Goal: Communication & Community: Connect with others

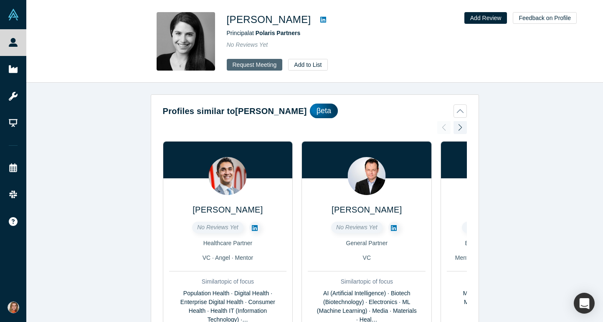
click at [257, 68] on button "Request Meeting" at bounding box center [255, 65] width 56 height 12
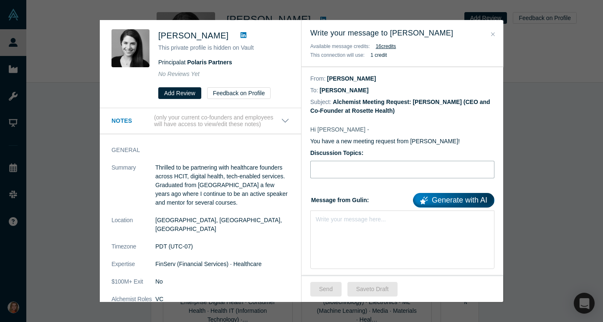
click at [339, 169] on input "Discussion Topics:" at bounding box center [402, 170] width 184 height 18
click at [333, 223] on div "Write your message here..." at bounding box center [351, 219] width 70 height 9
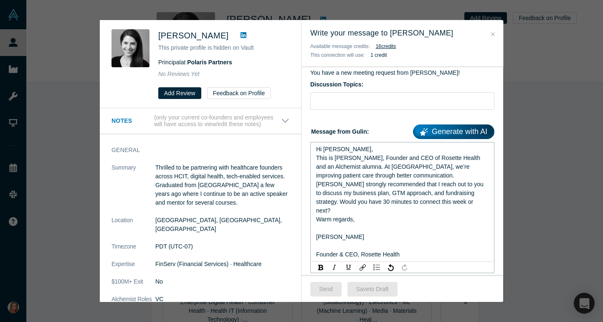
scroll to position [70, 0]
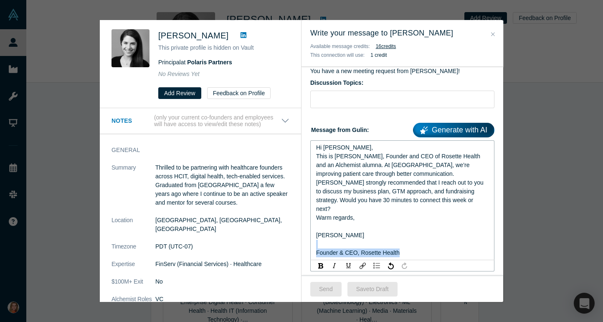
drag, startPoint x: 414, startPoint y: 244, endPoint x: 324, endPoint y: 238, distance: 90.0
click at [324, 238] on div "Hi Marissa, This is Gülin, Founder and CEO of Rosette Health and an Alchemist a…" at bounding box center [402, 200] width 173 height 114
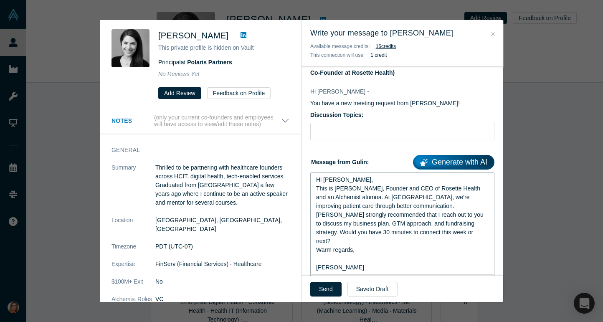
scroll to position [0, 0]
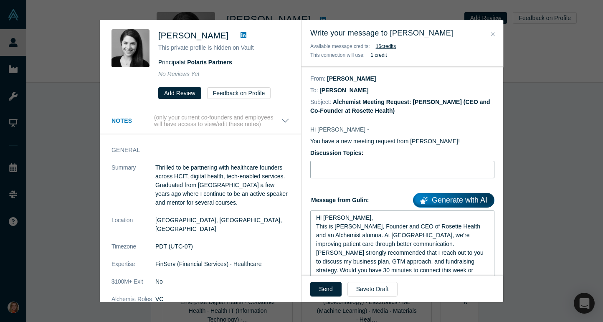
click at [319, 169] on input "Discussion Topics:" at bounding box center [402, 170] width 184 height 18
paste input "Intro: Rosette Health & GTM/Fundraising Strategy"
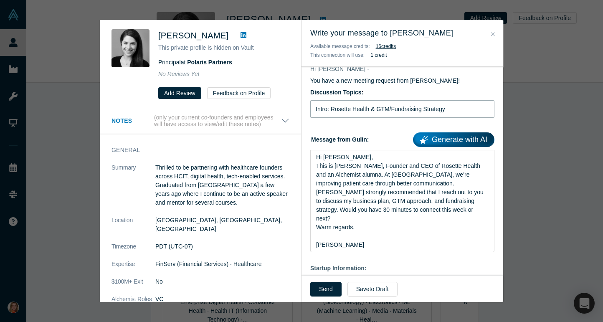
scroll to position [93, 0]
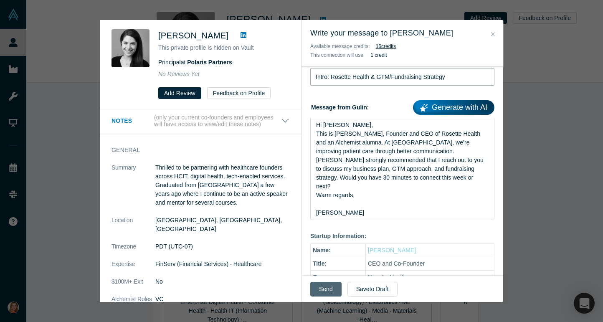
type input "Intro: Rosette Health & GTM/Fundraising Strategy"
click at [325, 285] on button "Send" at bounding box center [325, 289] width 31 height 15
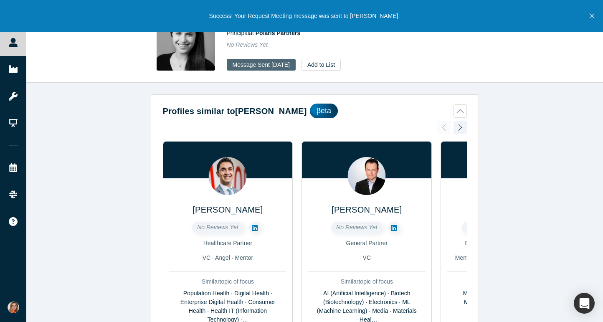
click at [252, 66] on button "Message Sent Sep 22, 2025" at bounding box center [261, 65] width 69 height 12
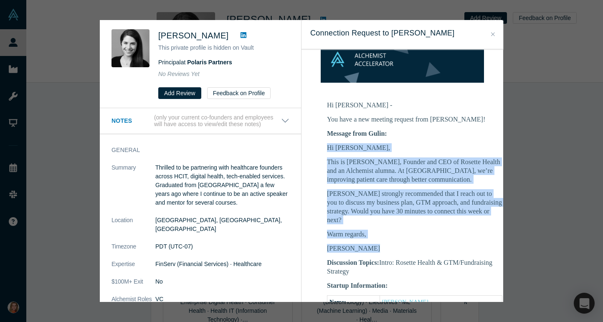
scroll to position [99, 0]
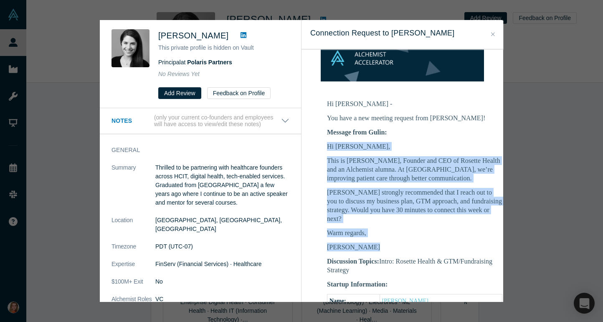
drag, startPoint x: 326, startPoint y: 177, endPoint x: 383, endPoint y: 238, distance: 83.0
copy div "Hi Marissa, This is Gülin, Founder and CEO of Rosette Health and an Alchemist a…"
click at [243, 34] on icon at bounding box center [243, 35] width 6 height 6
click at [243, 33] on icon at bounding box center [243, 35] width 6 height 6
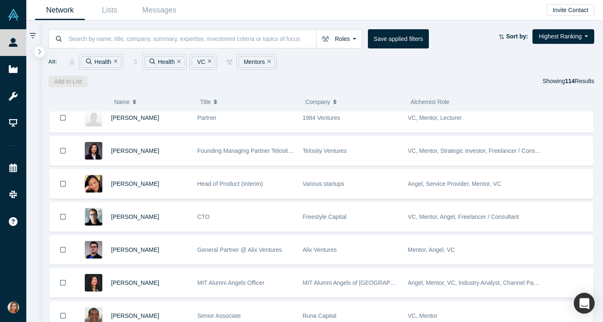
scroll to position [437, 0]
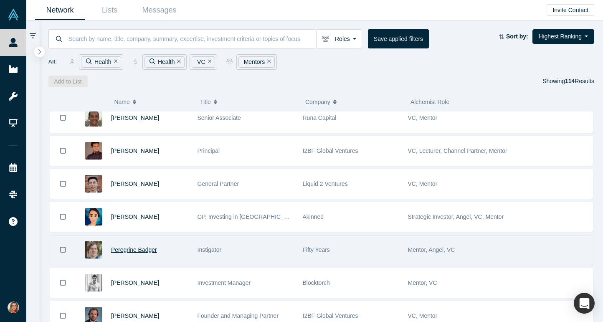
click at [129, 248] on span "Peregrine Badger" at bounding box center [134, 249] width 46 height 7
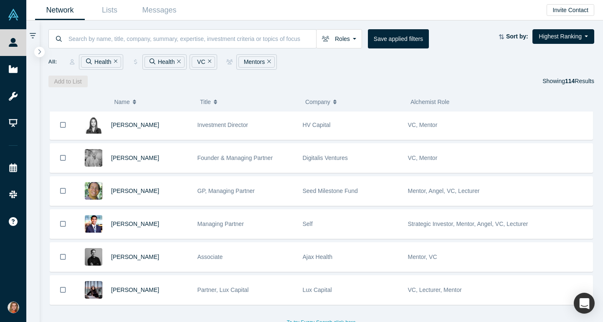
scroll to position [3569, 0]
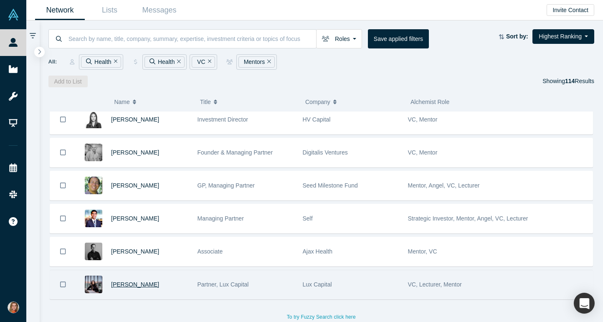
click at [133, 285] on span "[PERSON_NAME]" at bounding box center [135, 284] width 48 height 7
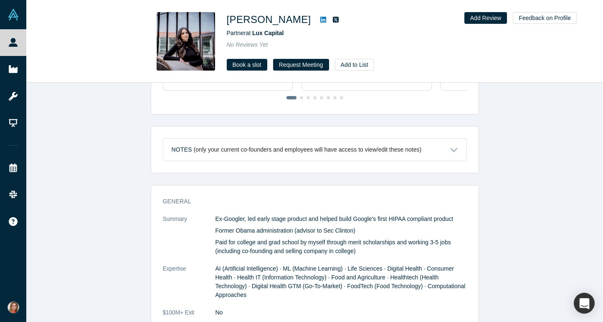
scroll to position [276, 0]
click at [245, 62] on link "Book a slot" at bounding box center [247, 65] width 40 height 12
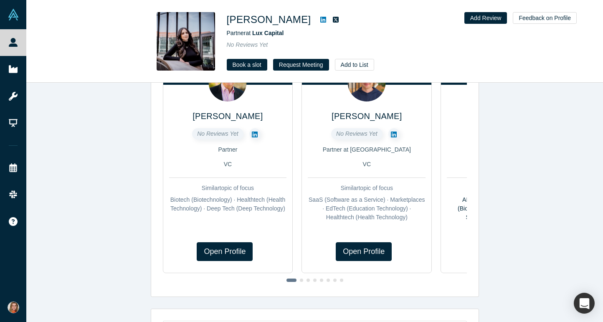
scroll to position [0, 0]
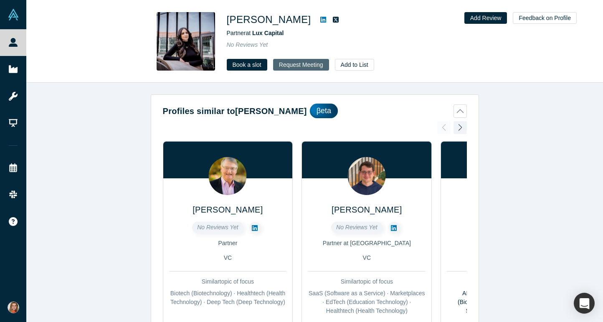
click at [295, 64] on button "Request Meeting" at bounding box center [301, 65] width 56 height 12
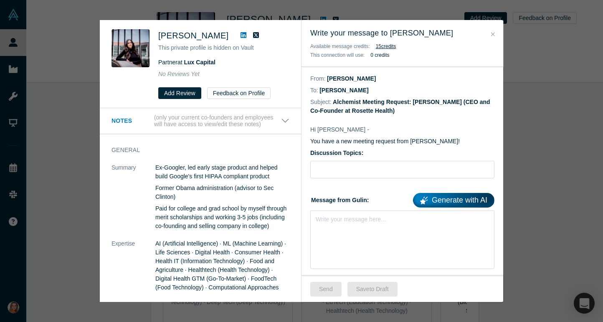
click at [221, 143] on div "General Summary Ex-Googler, led early stage product and helped build Google's f…" at bounding box center [200, 241] width 201 height 202
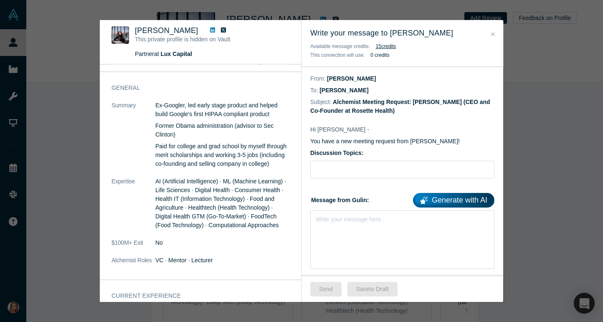
scroll to position [22, 0]
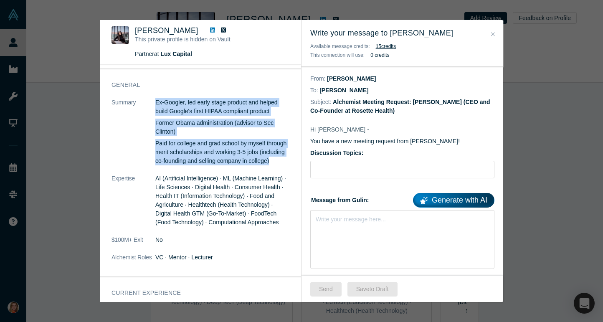
drag, startPoint x: 277, startPoint y: 162, endPoint x: 151, endPoint y: 112, distance: 135.5
click at [151, 112] on dl "Summary Ex-Googler, led early stage product and helped build Google's first HIP…" at bounding box center [200, 184] width 178 height 172
copy dl "Ex-Googler, led early stage product and helped build Google's first HIPAA compl…"
click at [493, 33] on icon "Close" at bounding box center [493, 34] width 4 height 6
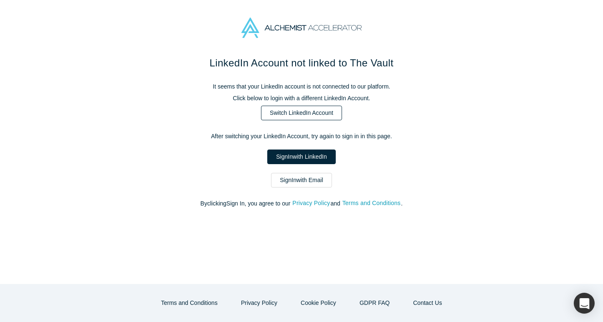
click at [315, 113] on link "Switch LinkedIn Account" at bounding box center [301, 113] width 81 height 15
click at [307, 159] on link "Sign In with LinkedIn" at bounding box center [301, 156] width 68 height 15
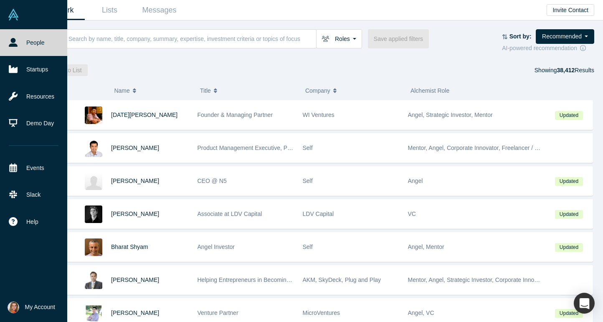
click at [14, 18] on img at bounding box center [14, 15] width 12 height 12
click at [39, 305] on span "My Account" at bounding box center [40, 307] width 30 height 9
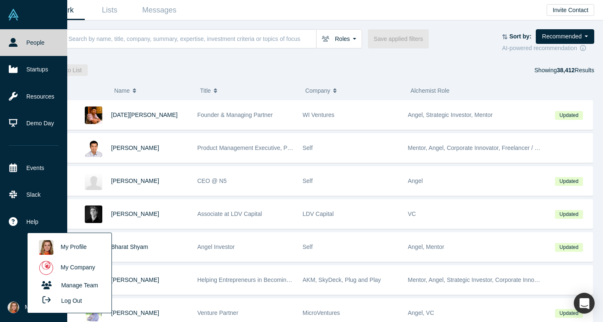
click at [78, 245] on link "My Profile" at bounding box center [69, 247] width 69 height 20
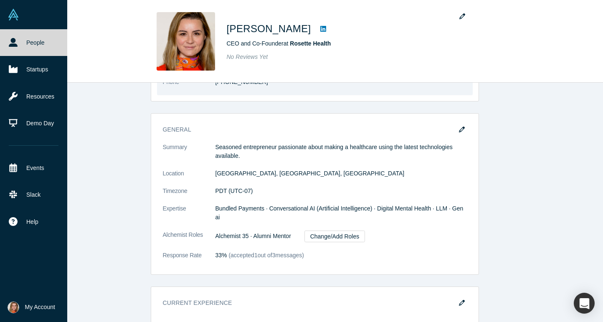
scroll to position [134, 0]
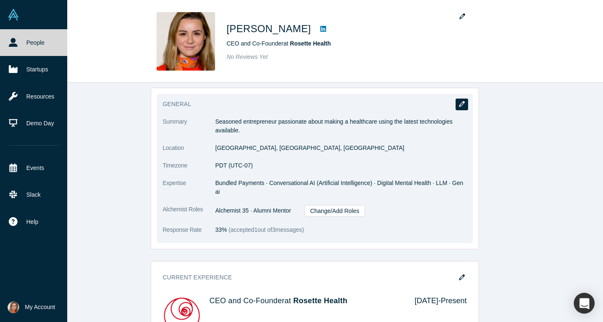
click at [460, 104] on icon "button" at bounding box center [462, 104] width 6 height 6
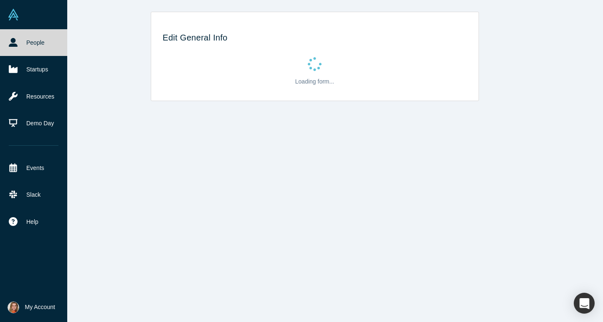
scroll to position [0, 0]
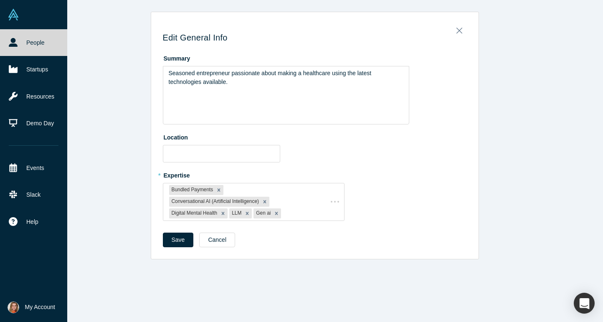
type input "Redwood City, CA, USA"
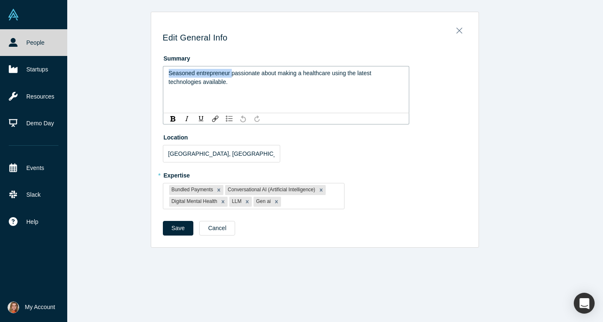
drag, startPoint x: 231, startPoint y: 73, endPoint x: 167, endPoint y: 73, distance: 63.5
click at [167, 73] on div "Seasoned entrepreneur passionate about making a healthcare using the latest tec…" at bounding box center [286, 89] width 246 height 47
click at [212, 70] on span "Second timepassionate about making a healthcare using the latest technologies a…" at bounding box center [285, 73] width 233 height 7
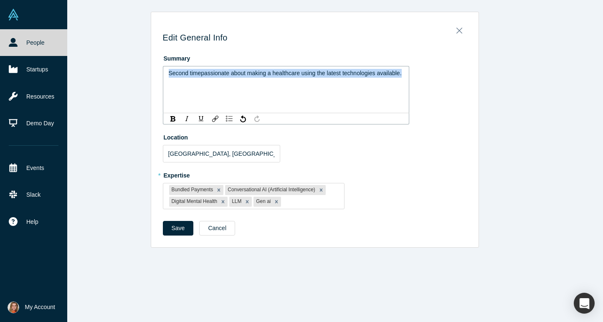
click at [212, 70] on span "Second timepassionate about making a healthcare using the latest technologies a…" at bounding box center [285, 73] width 233 height 7
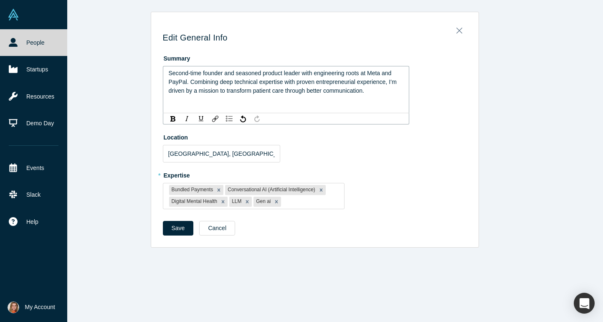
click at [362, 76] on span "Second-time founder and seasoned product leader with engineering roots at Meta …" at bounding box center [284, 82] width 230 height 24
click at [233, 84] on span "Second-time founder and seasoned product leader with engineering roots. Ex- Met…" at bounding box center [284, 82] width 230 height 24
click at [374, 76] on span "Second-time founder and seasoned product leader with engineering roots. Ex- Met…" at bounding box center [285, 82] width 233 height 24
click at [400, 74] on div "Second-time founder and seasoned product leader with engineering roots. Ex-Meta…" at bounding box center [286, 82] width 235 height 26
click at [169, 83] on span "Second-time founder and seasoned product leader with engineering roots. Ex-Meta…" at bounding box center [285, 82] width 233 height 24
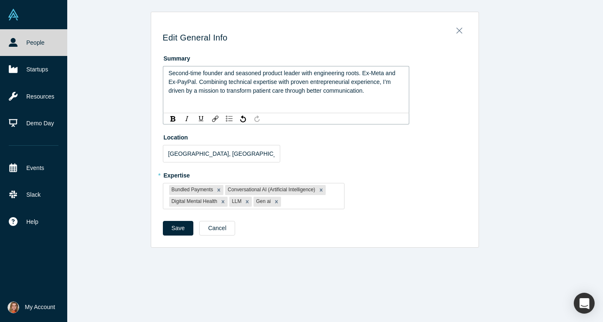
click at [199, 83] on span "Second-time founder and seasoned product leader with engineering roots. Ex-Meta…" at bounding box center [283, 82] width 228 height 24
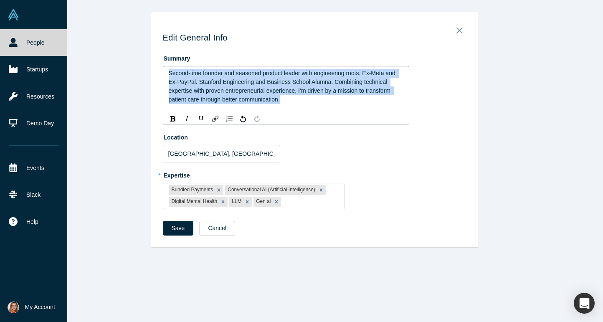
drag, startPoint x: 287, startPoint y: 101, endPoint x: 164, endPoint y: 69, distance: 126.8
click at [164, 69] on div "Second-time founder and seasoned product leader with engineering roots. Ex-Meta…" at bounding box center [286, 89] width 246 height 47
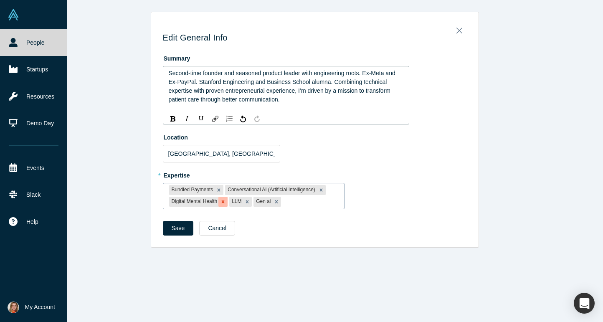
click at [225, 202] on icon "Remove Digital Mental Health" at bounding box center [223, 202] width 6 height 6
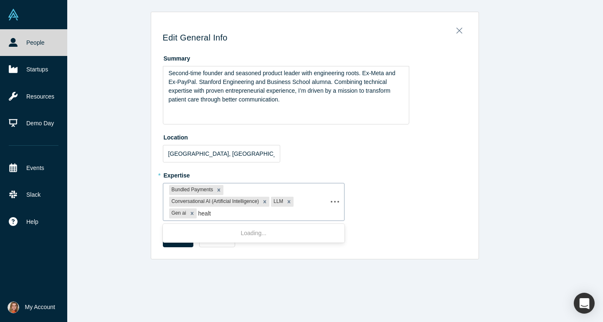
type input "health"
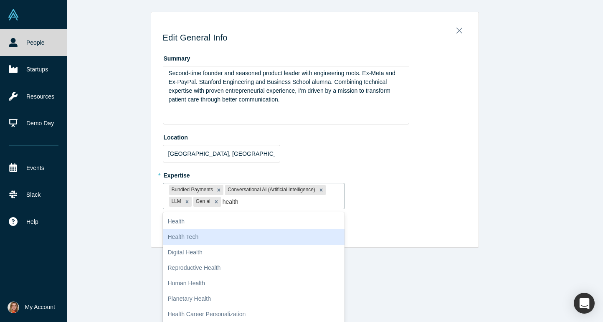
click at [230, 238] on div "Health Tech" at bounding box center [254, 236] width 182 height 15
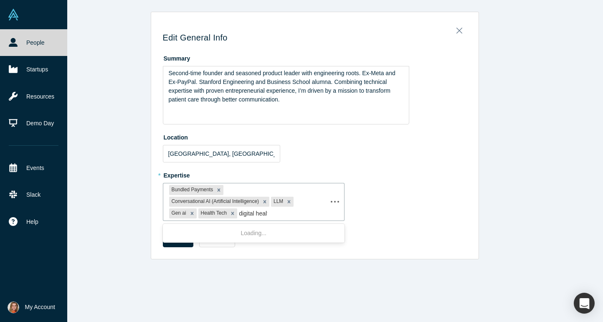
type input "digital health"
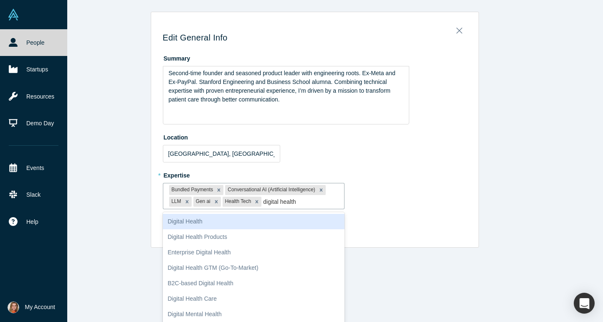
click at [213, 224] on div "Digital Health" at bounding box center [254, 221] width 182 height 15
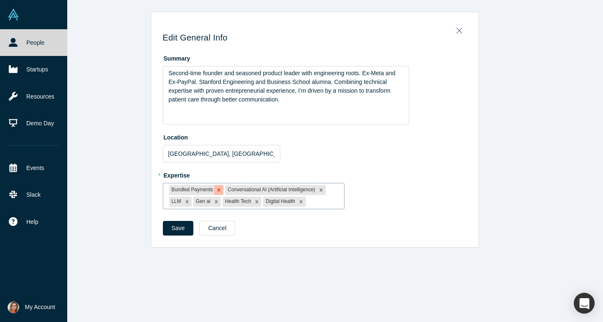
click at [218, 189] on icon "Remove Bundled Payments" at bounding box center [219, 189] width 3 height 3
type input "value based"
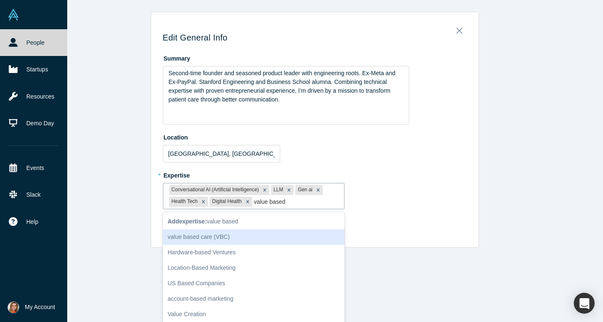
click at [216, 234] on div "value based care (VBC)" at bounding box center [254, 236] width 182 height 15
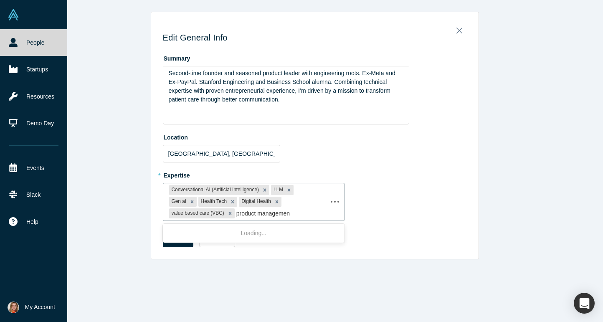
type input "product management"
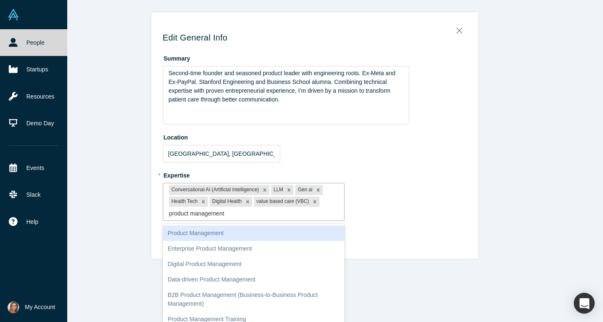
click at [268, 233] on div "Product Management" at bounding box center [254, 232] width 182 height 15
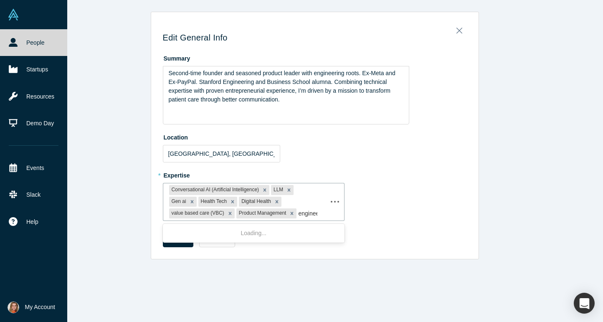
type input "engineer"
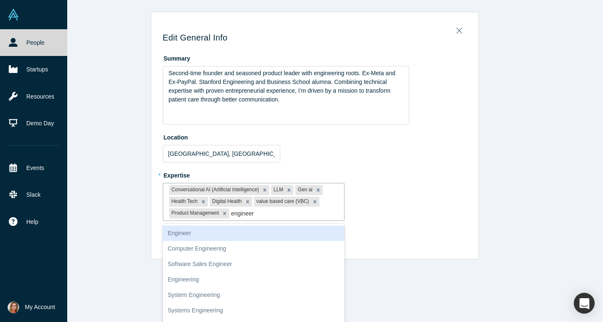
click at [240, 234] on div "Engineer" at bounding box center [254, 232] width 182 height 15
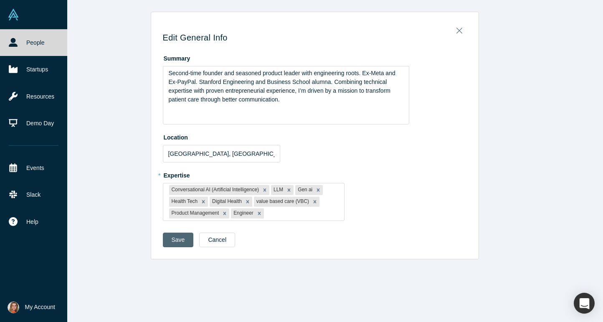
click at [177, 240] on button "Save" at bounding box center [178, 240] width 31 height 15
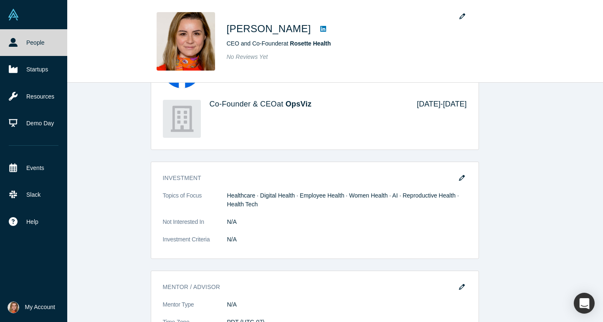
scroll to position [478, 0]
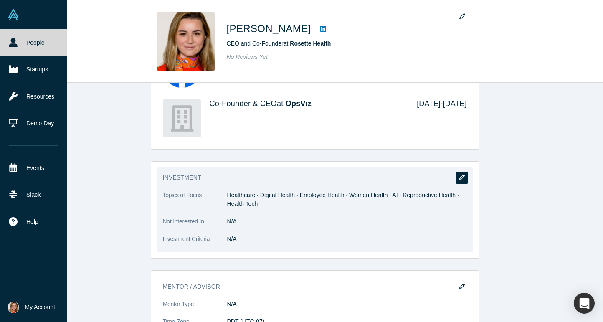
click at [462, 181] on button "button" at bounding box center [461, 178] width 13 height 12
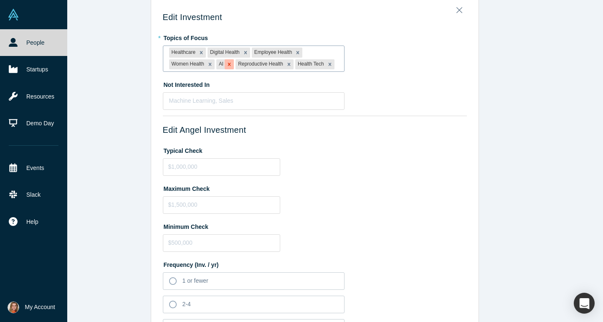
scroll to position [21, 0]
click at [288, 63] on icon "Remove Reproductive Health" at bounding box center [289, 63] width 3 height 3
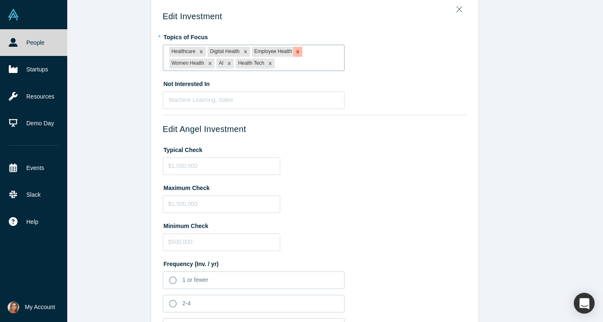
click at [298, 53] on icon "Remove Employee Health" at bounding box center [297, 51] width 3 height 3
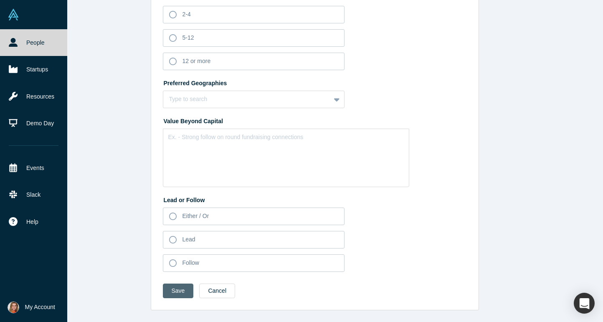
click at [177, 291] on button "Save" at bounding box center [178, 290] width 31 height 15
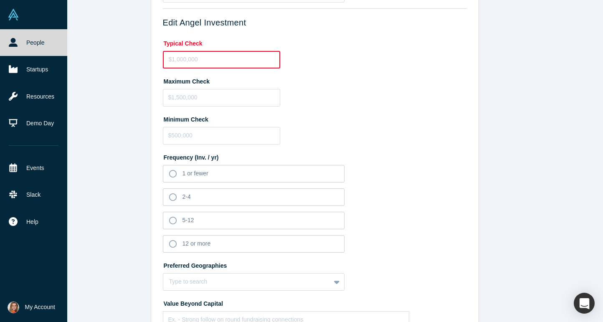
scroll to position [0, 0]
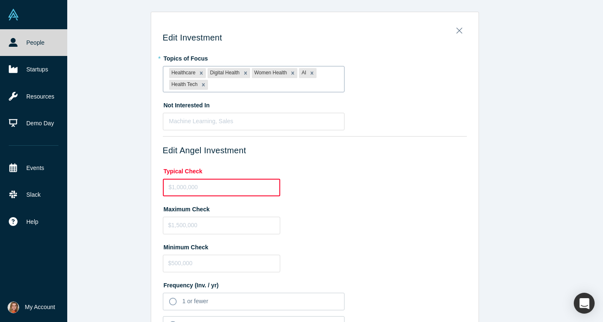
click at [267, 154] on h3 "Edit Angel Investment" at bounding box center [315, 150] width 304 height 10
click at [258, 127] on div "Machine Learning, Sales" at bounding box center [253, 121] width 181 height 14
click at [319, 190] on div "Typical Check" at bounding box center [315, 180] width 304 height 32
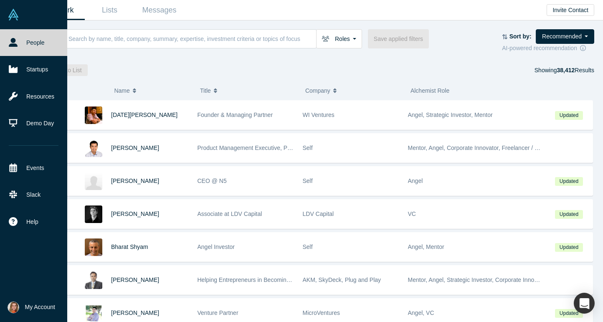
click at [31, 304] on span "My Account" at bounding box center [40, 307] width 30 height 9
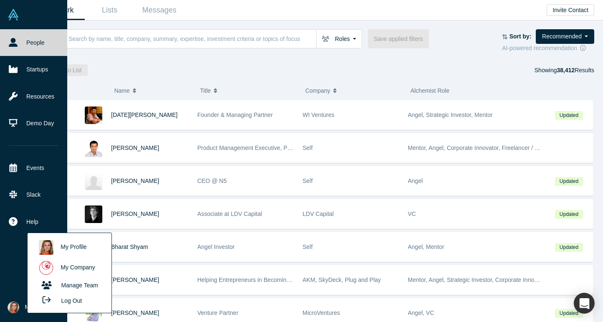
click at [68, 267] on link "My Company" at bounding box center [69, 268] width 69 height 20
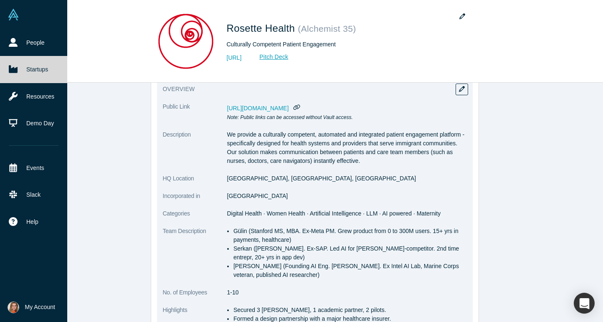
scroll to position [18, 0]
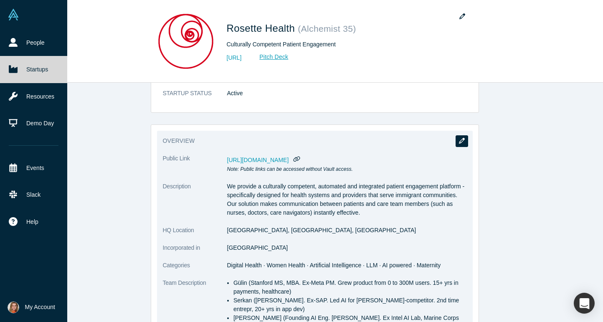
click at [461, 142] on icon "button" at bounding box center [462, 141] width 6 height 6
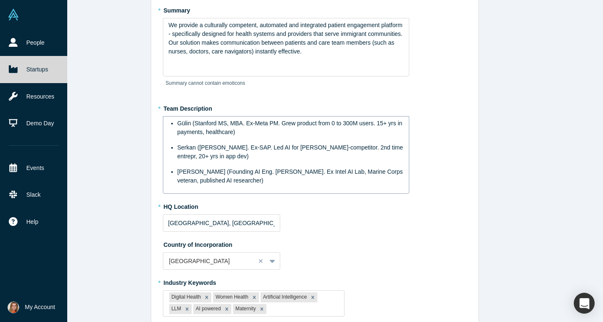
scroll to position [52, 0]
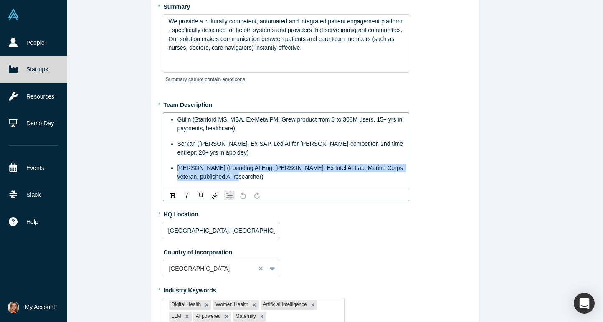
drag, startPoint x: 230, startPoint y: 177, endPoint x: 172, endPoint y: 170, distance: 58.0
click at [177, 171] on li "Alexei (Founding AI Eng. Stanford CS. Ex Intel AI Lab, Marine Corps veteran, pu…" at bounding box center [290, 173] width 226 height 18
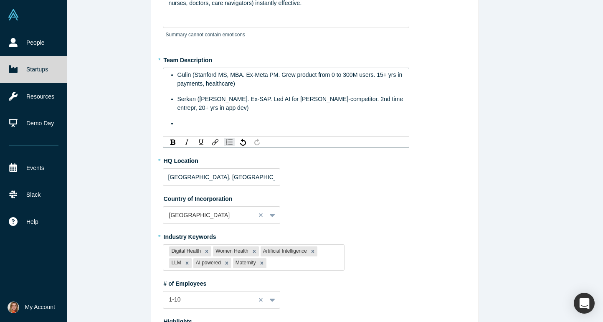
scroll to position [100, 0]
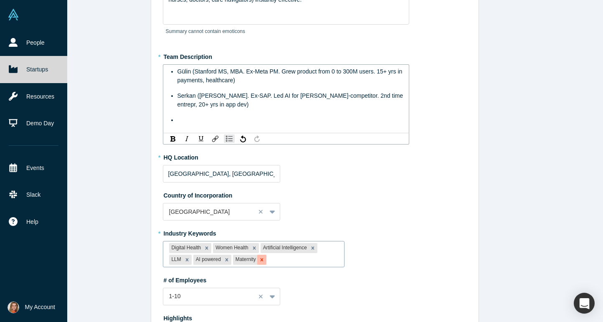
click at [263, 259] on icon "Remove Maternity" at bounding box center [261, 259] width 3 height 3
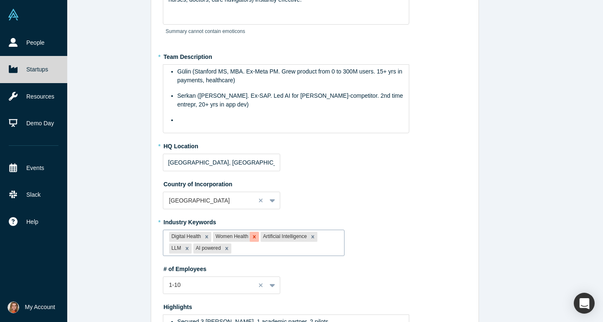
click at [255, 237] on icon "Remove Women Health" at bounding box center [254, 237] width 6 height 6
type input "health"
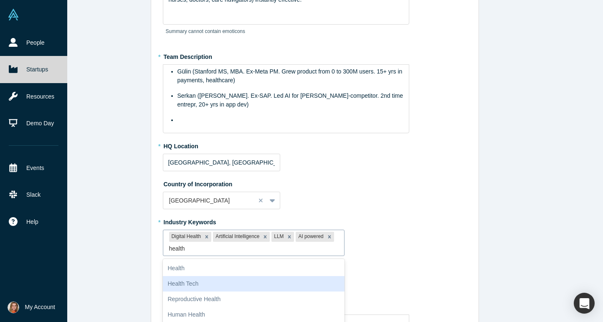
click at [240, 280] on div "Health Tech" at bounding box center [254, 283] width 182 height 15
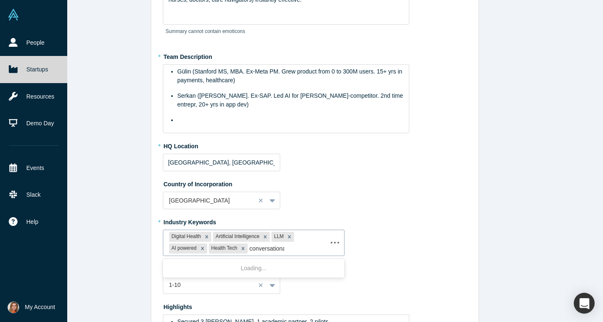
type input "conversational"
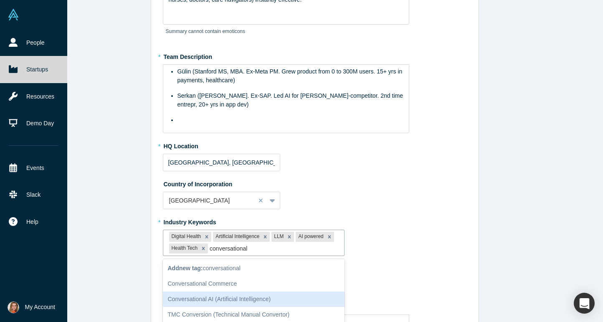
click at [225, 302] on div "Conversational AI (Artificial Intelligence)" at bounding box center [254, 298] width 182 height 15
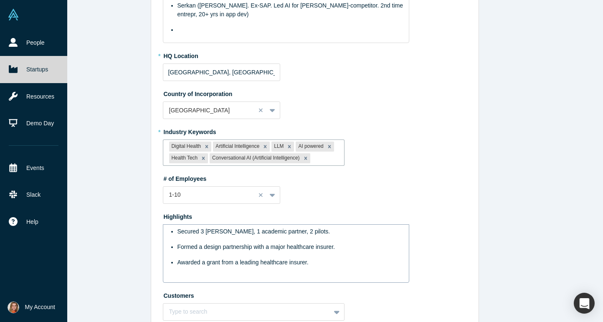
scroll to position [202, 0]
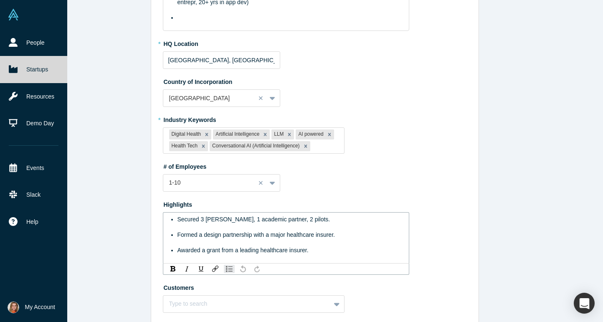
click at [338, 236] on div "Formed a design partnership with a major healthcare insurer." at bounding box center [290, 234] width 226 height 9
click at [334, 252] on div "Awarded a grant from a leading healthcare insurer." at bounding box center [290, 250] width 226 height 9
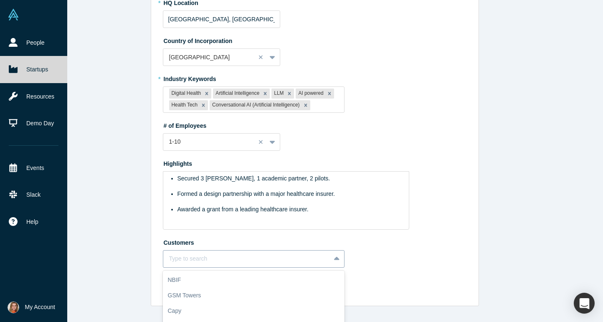
click at [281, 263] on div "Zimride, 5 of 10. 10 results available. Use Up and Down to choose options, pres…" at bounding box center [254, 259] width 182 height 18
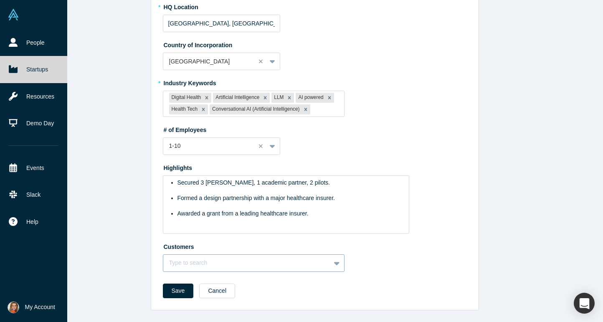
click at [312, 184] on fieldset "* Summary We provide a culturally competent, automated and integrated patient e…" at bounding box center [315, 45] width 304 height 465
type input "PRCMG"
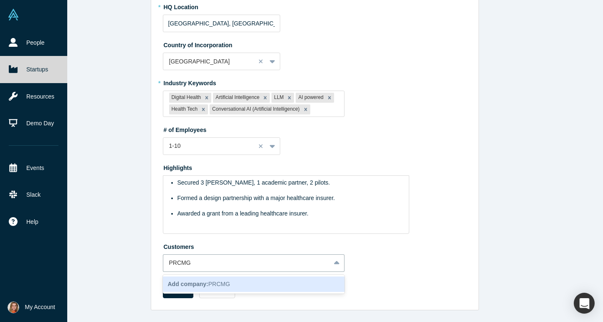
click at [201, 281] on b "Add company:" at bounding box center [188, 284] width 40 height 7
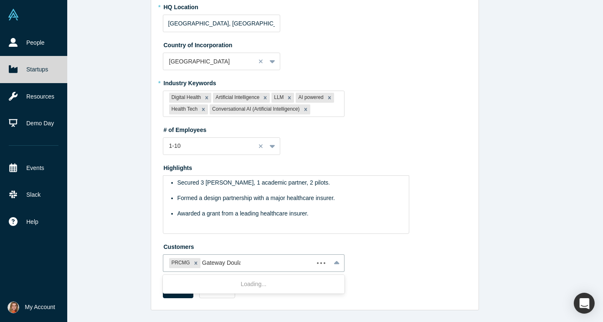
type input "Gateway Doulas"
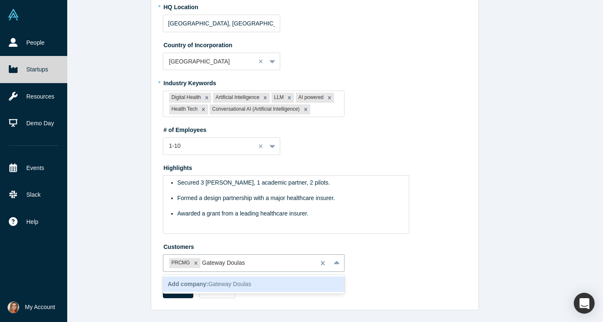
click at [227, 285] on span "Add company: Gateway Doulas" at bounding box center [209, 284] width 83 height 7
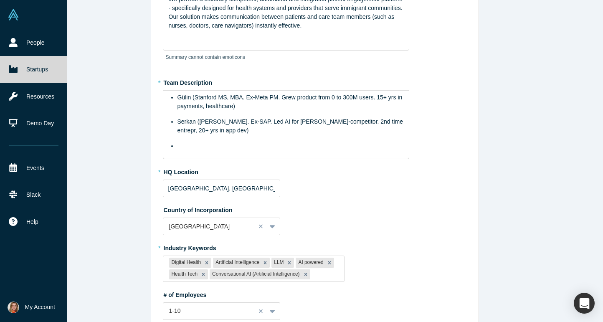
scroll to position [34, 0]
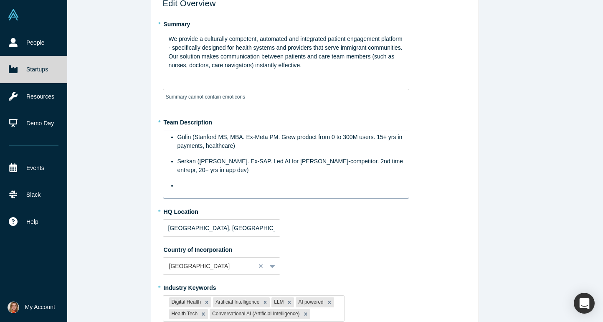
click at [191, 188] on div "rdw-editor" at bounding box center [290, 185] width 226 height 9
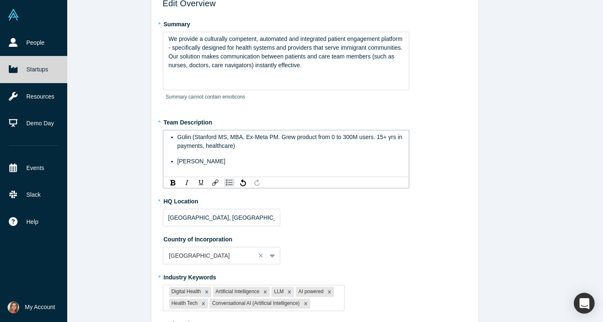
click at [215, 162] on div "Anusheel" at bounding box center [290, 161] width 226 height 9
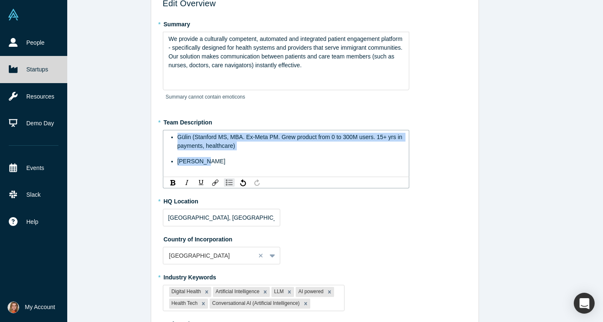
drag, startPoint x: 211, startPoint y: 165, endPoint x: 172, endPoint y: 135, distance: 49.2
click at [172, 135] on ul "Gülin (Stanford MS, MBA. Ex-Meta PM. Grew product from 0 to 300M users. 15+ yrs…" at bounding box center [286, 149] width 235 height 33
click at [219, 160] on div "Anusheel" at bounding box center [290, 161] width 226 height 9
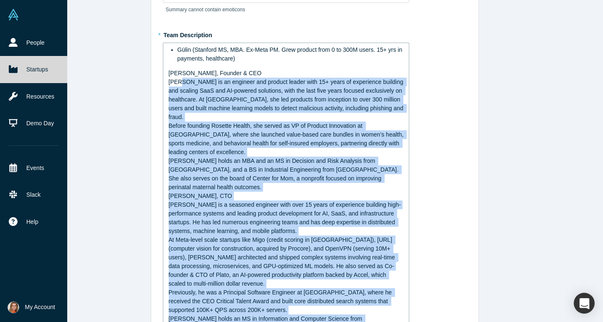
scroll to position [121, 0]
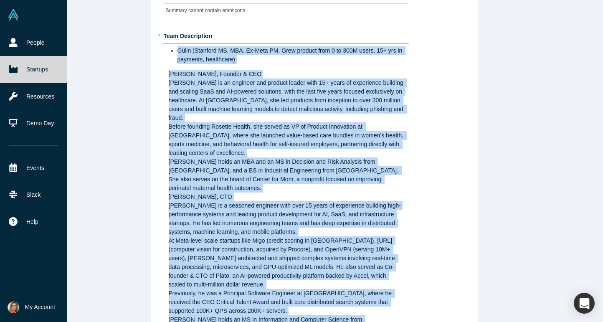
drag, startPoint x: 331, startPoint y: 160, endPoint x: 173, endPoint y: 51, distance: 192.0
click at [173, 51] on div "Gülin (Stanford MS, MBA. Ex-Meta PM. Grew product from 0 to 300M users. 15+ yrs…" at bounding box center [286, 233] width 235 height 374
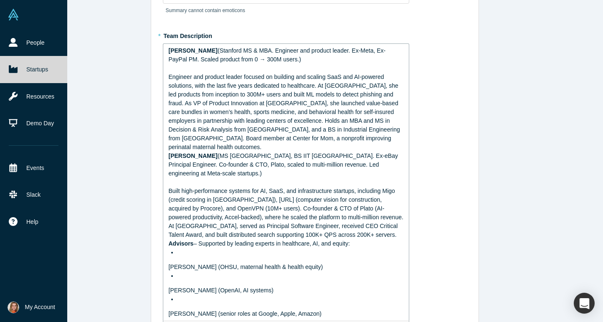
click at [177, 248] on div "rdw-editor" at bounding box center [290, 252] width 226 height 9
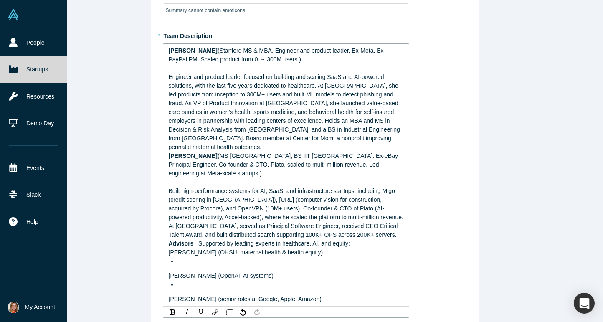
click at [177, 257] on div "rdw-editor" at bounding box center [290, 261] width 226 height 9
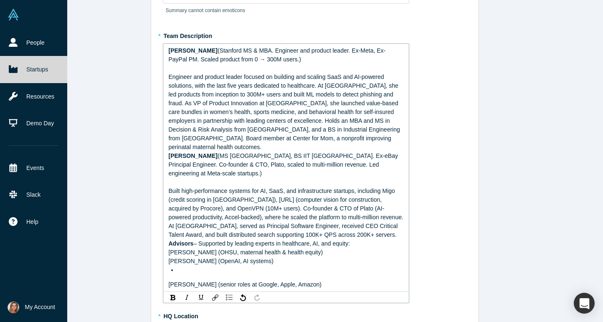
click at [185, 266] on div "rdw-editor" at bounding box center [290, 270] width 226 height 9
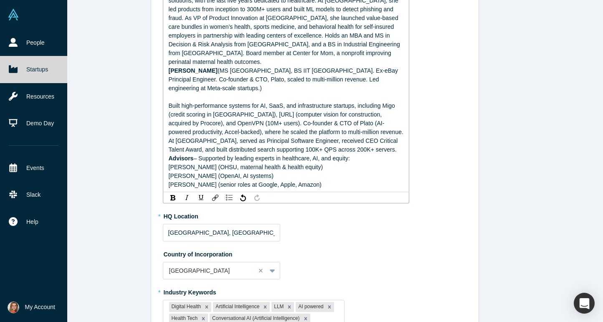
scroll to position [397, 0]
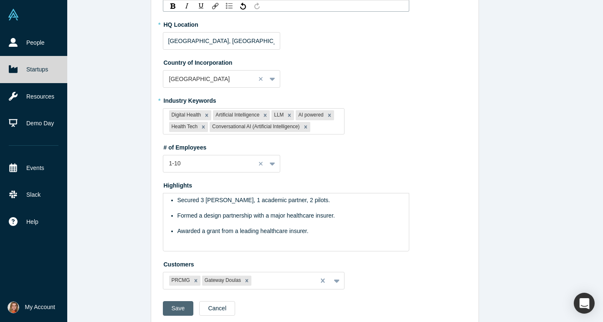
click at [184, 301] on button "Save" at bounding box center [178, 308] width 31 height 15
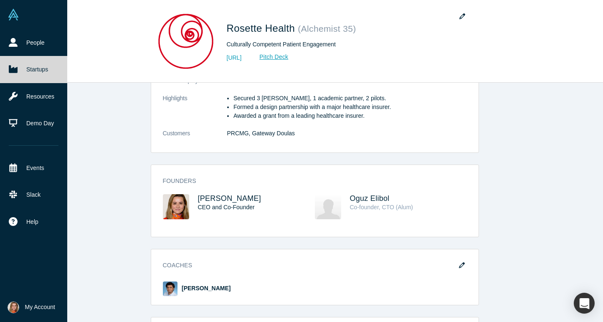
scroll to position [448, 0]
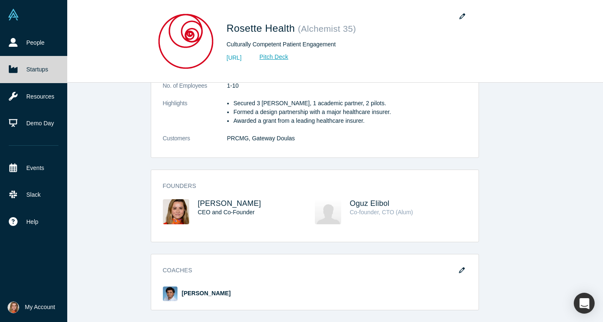
click at [190, 182] on h3 "Founders" at bounding box center [309, 186] width 292 height 9
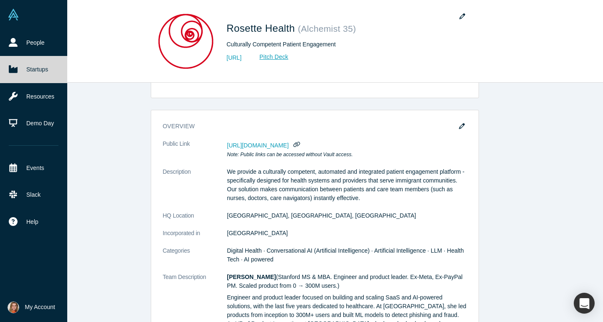
scroll to position [0, 0]
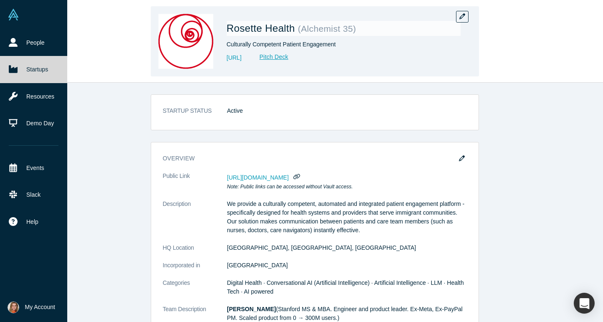
click at [461, 23] on div "Rosette Health ( Alchemist 35 ) Culturally Competent Patient Engagement https:/…" at bounding box center [315, 41] width 328 height 70
click at [461, 15] on icon "button" at bounding box center [462, 16] width 6 height 6
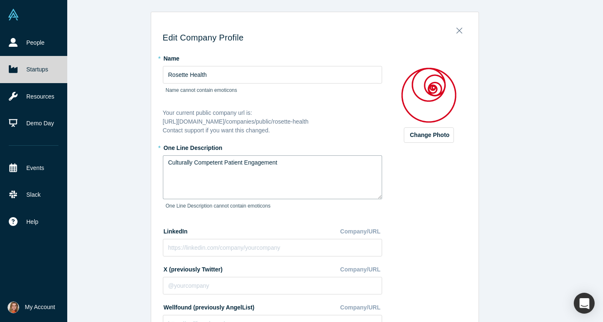
click at [228, 168] on textarea "Culturally Competent Patient Engagement" at bounding box center [272, 177] width 219 height 44
click at [222, 164] on textarea "Culturally Competent Patient Engagement" at bounding box center [272, 177] width 219 height 44
type textarea "Improving patient care through better communication"
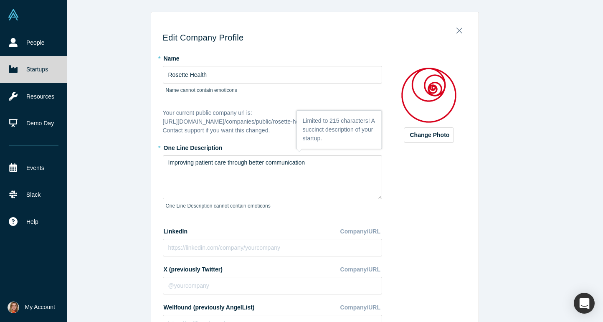
click at [410, 190] on div "Change Photo Zoom Save Remove Upload New" at bounding box center [429, 232] width 76 height 363
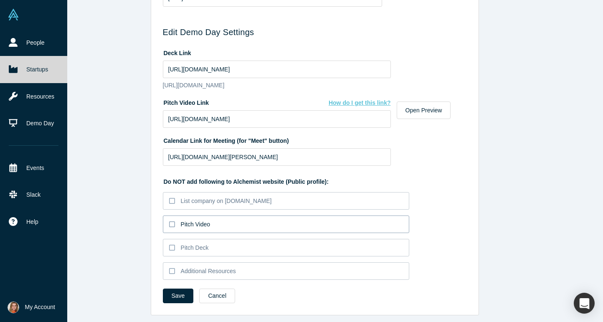
scroll to position [415, 0]
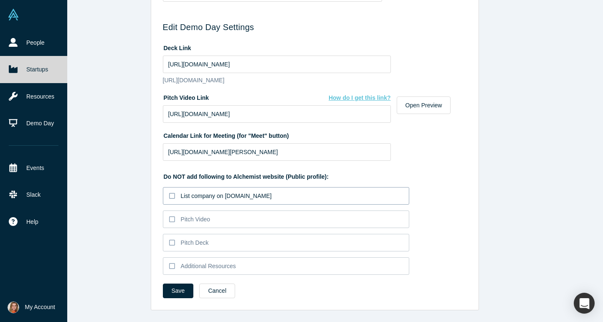
click at [172, 197] on icon at bounding box center [172, 195] width 6 height 7
click at [0, 0] on input "List company on AlchemistAccelerator.com" at bounding box center [0, 0] width 0 height 0
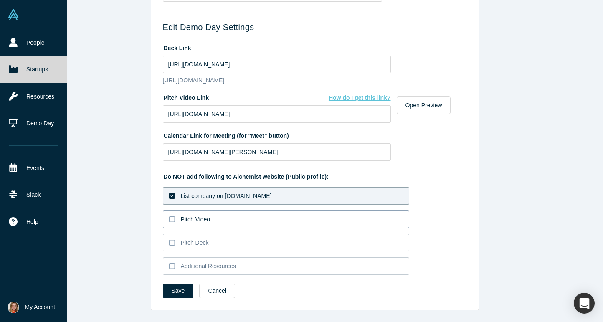
click at [172, 220] on icon at bounding box center [172, 219] width 6 height 7
click at [0, 0] on input "Pitch Video" at bounding box center [0, 0] width 0 height 0
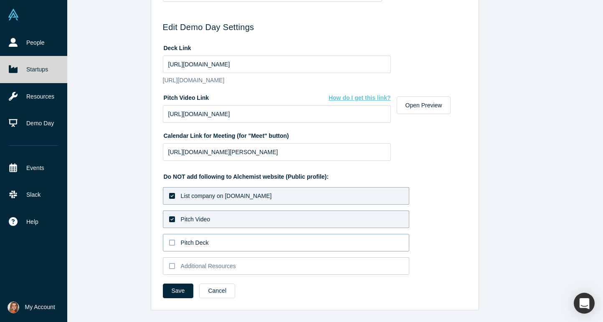
click at [172, 240] on icon at bounding box center [172, 242] width 6 height 7
click at [0, 0] on input "Pitch Deck" at bounding box center [0, 0] width 0 height 0
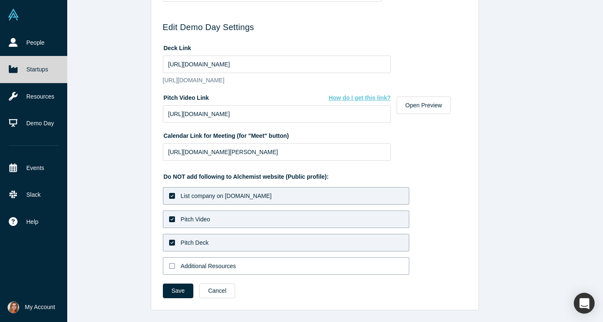
click at [172, 266] on icon at bounding box center [172, 266] width 6 height 7
click at [0, 0] on input "Additional Resources" at bounding box center [0, 0] width 0 height 0
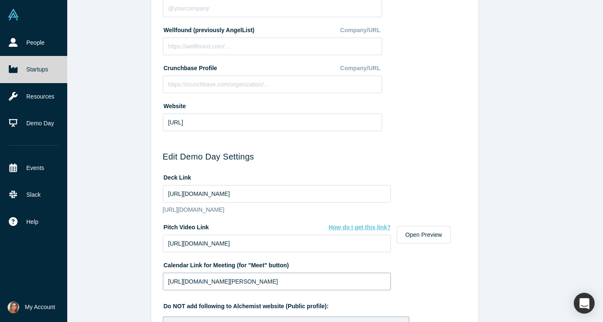
scroll to position [273, 0]
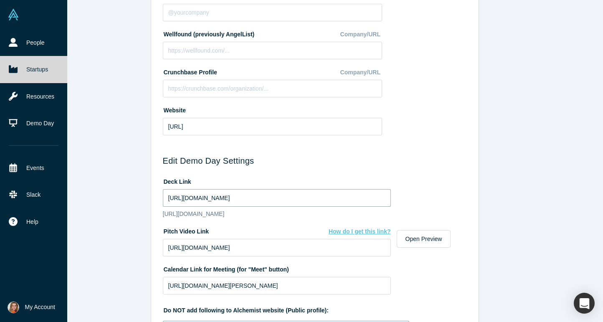
click at [240, 197] on input "https://drive.google.com/file/d/1TfsplnrjHkyEpo7G1a_F3fYfqyJ7un9p/view?usp=driv…" at bounding box center [277, 198] width 228 height 18
click at [253, 170] on form "Edit Company Profile * Name Rosette Health Name cannot contain emoticons Your c…" at bounding box center [315, 99] width 304 height 678
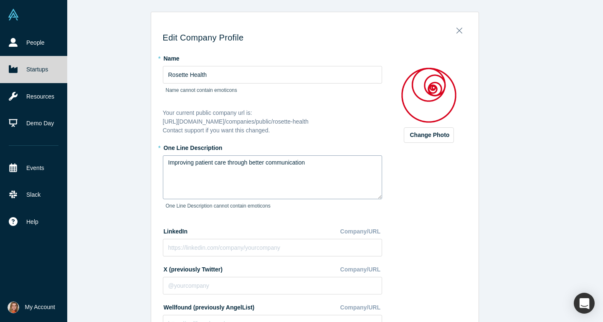
scroll to position [415, 0]
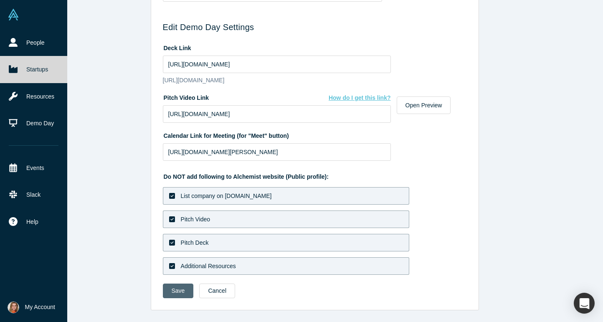
click at [175, 289] on button "Save" at bounding box center [178, 290] width 31 height 15
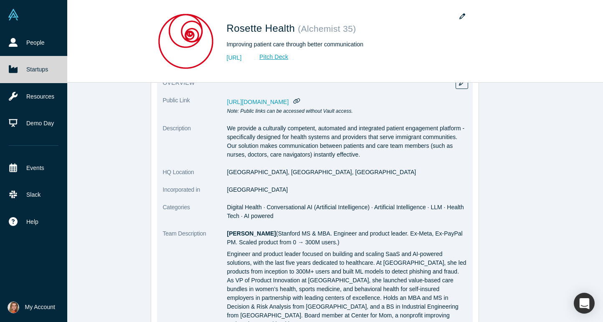
scroll to position [0, 0]
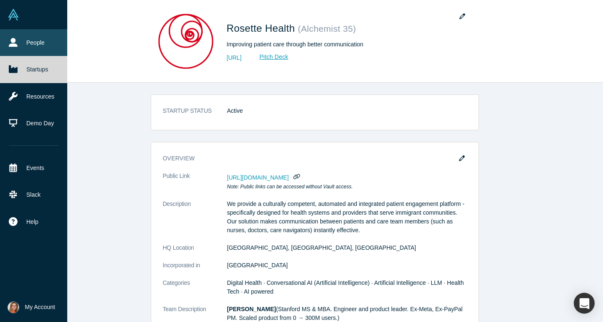
click at [30, 42] on link "People" at bounding box center [33, 42] width 67 height 27
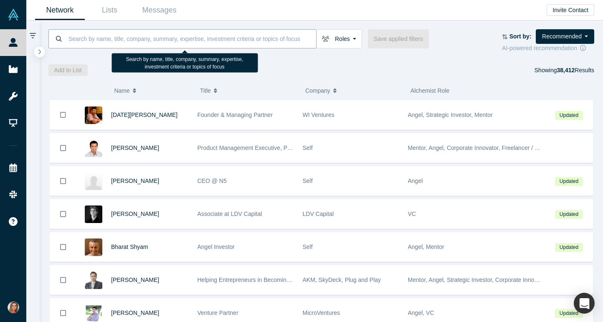
click at [124, 43] on input at bounding box center [192, 39] width 248 height 20
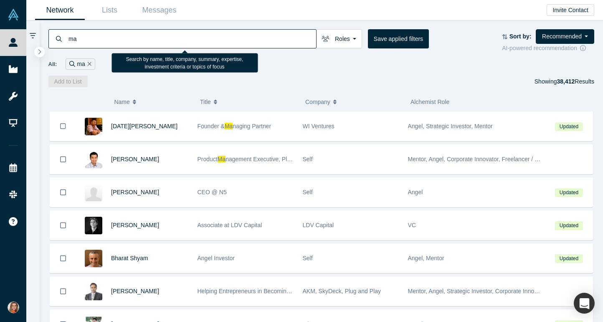
type input "m"
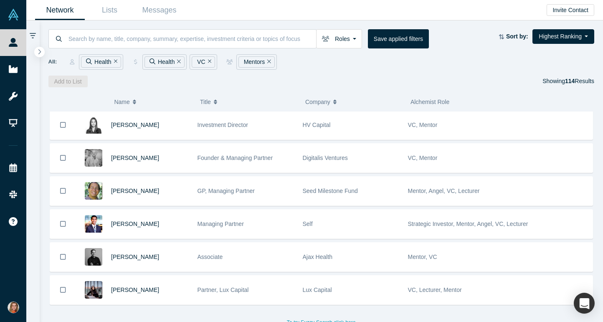
scroll to position [3569, 0]
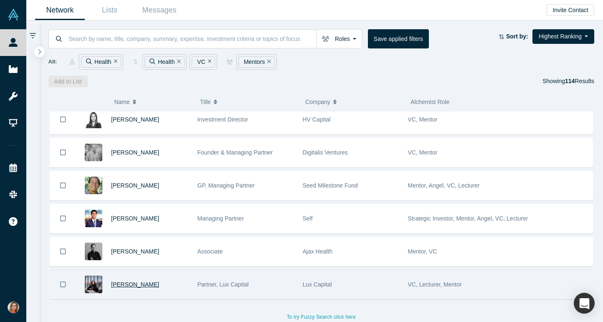
click at [138, 286] on span "[PERSON_NAME]" at bounding box center [135, 284] width 48 height 7
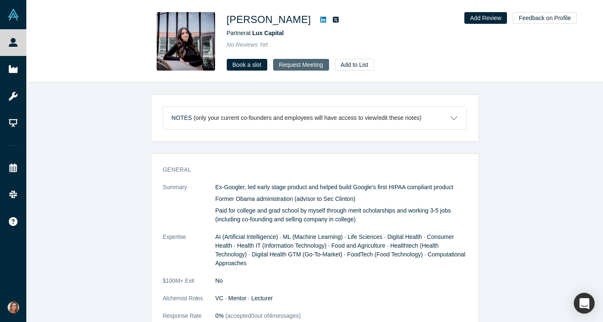
click at [297, 63] on button "Request Meeting" at bounding box center [301, 65] width 56 height 12
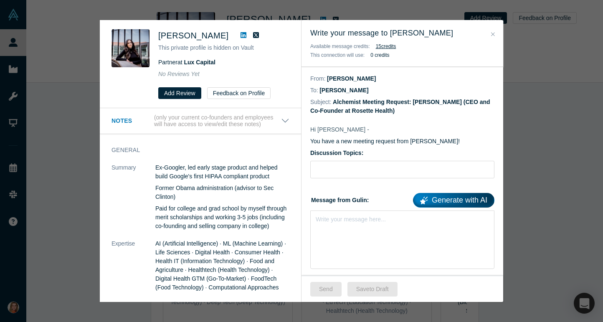
click at [493, 33] on icon "Close" at bounding box center [493, 34] width 4 height 6
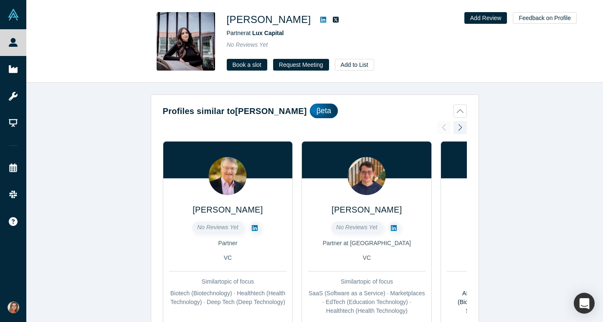
click at [263, 17] on h1 "[PERSON_NAME]" at bounding box center [269, 19] width 84 height 15
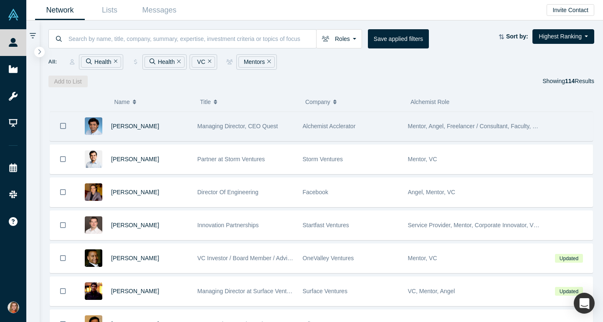
click at [65, 123] on icon "Bookmark" at bounding box center [63, 126] width 6 height 6
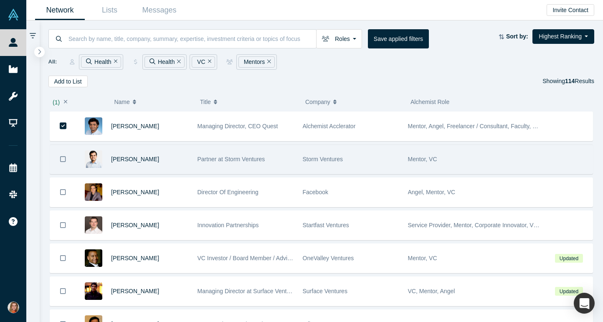
click at [64, 157] on icon "Bookmark" at bounding box center [63, 159] width 6 height 8
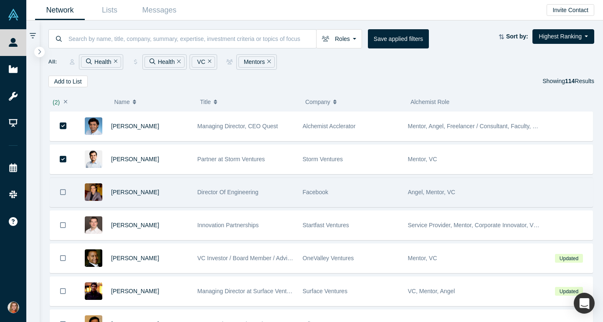
click at [63, 190] on icon "Bookmark" at bounding box center [63, 192] width 6 height 8
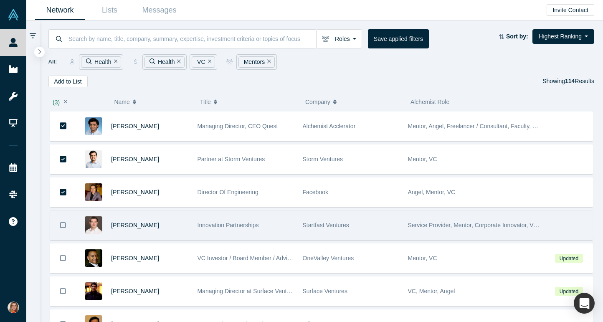
click at [63, 229] on button "Bookmark" at bounding box center [63, 225] width 26 height 29
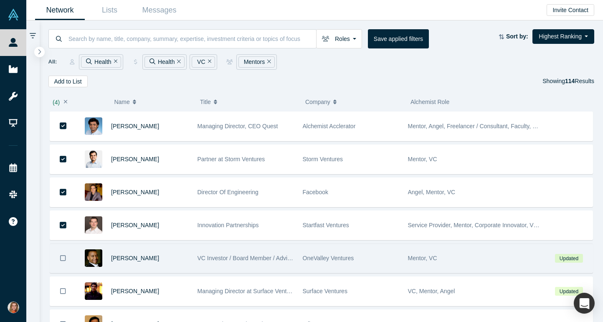
click at [63, 256] on icon "Bookmark" at bounding box center [63, 258] width 6 height 8
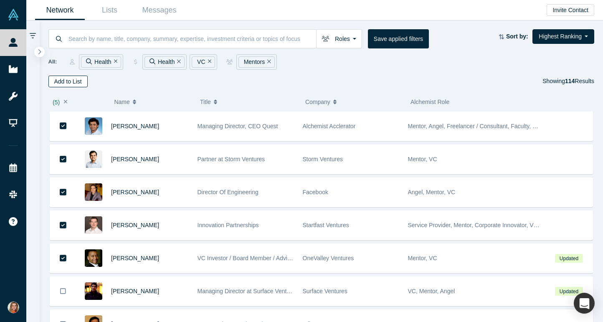
click at [76, 80] on button "Add to List" at bounding box center [67, 82] width 39 height 12
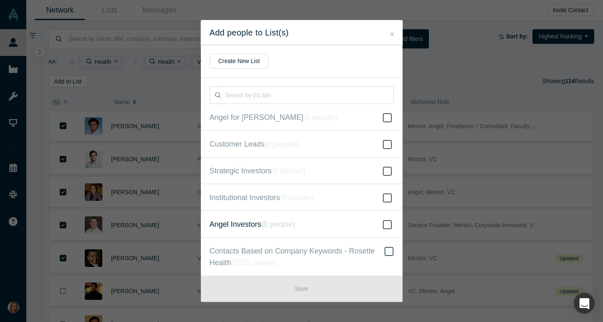
scroll to position [0, 0]
click at [392, 34] on icon "Close" at bounding box center [392, 34] width 4 height 4
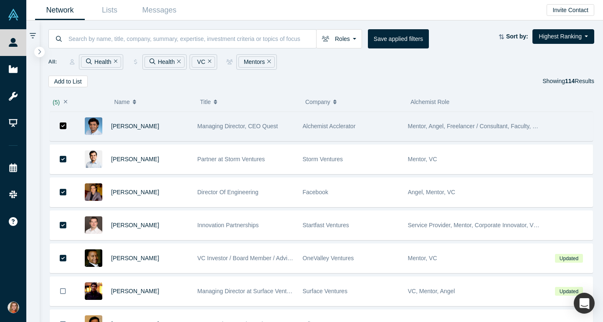
click at [63, 123] on icon "Bookmark" at bounding box center [63, 125] width 7 height 7
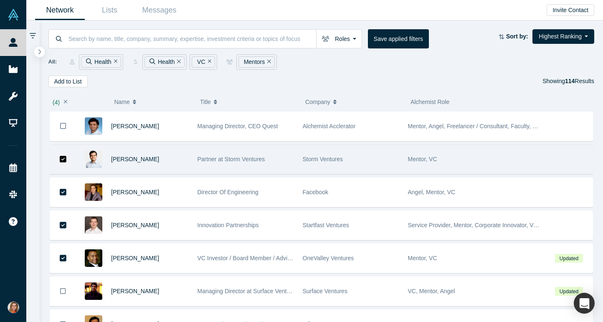
click at [63, 161] on icon "Bookmark" at bounding box center [63, 159] width 7 height 7
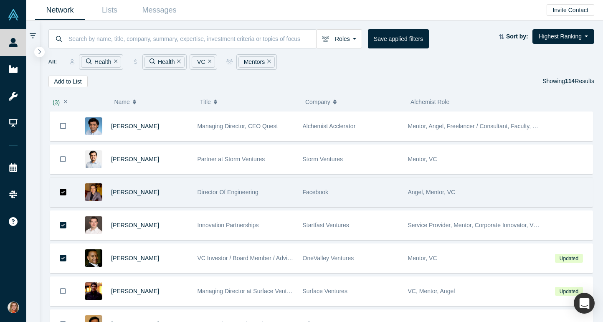
click at [63, 186] on button "Bookmark" at bounding box center [63, 192] width 26 height 29
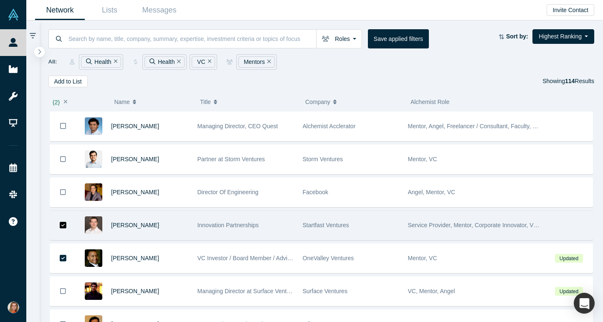
click at [65, 221] on icon "Bookmark" at bounding box center [63, 225] width 7 height 8
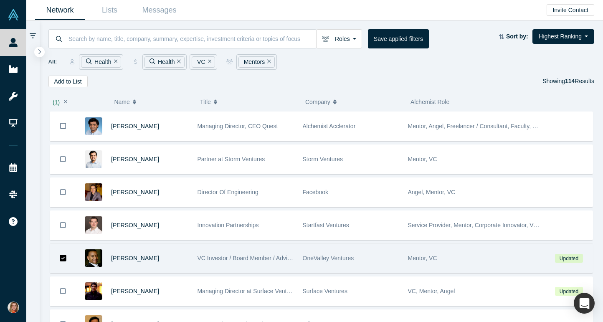
click at [63, 263] on button "Bookmark" at bounding box center [63, 258] width 26 height 29
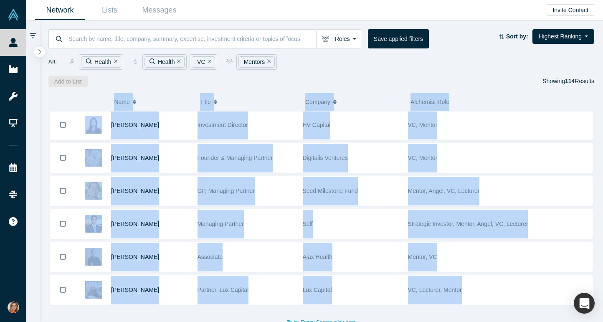
scroll to position [3569, 0]
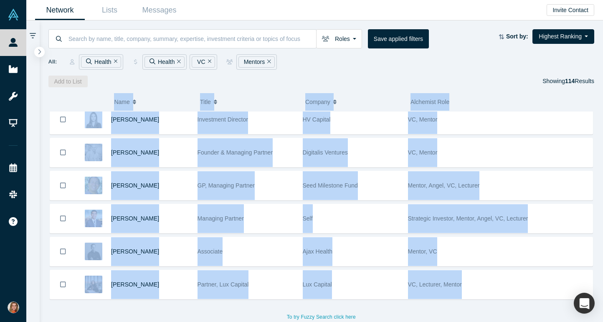
copy div "Name Title Company Alchemist Role Gnani Palanikumar Managing Director, CEO Ques…"
drag, startPoint x: 63, startPoint y: 98, endPoint x: 438, endPoint y: 314, distance: 431.9
click at [438, 314] on div "( 0 ) Name Title Company Alchemist Role Gnani Palanikumar Managing Director, CE…" at bounding box center [322, 204] width 564 height 235
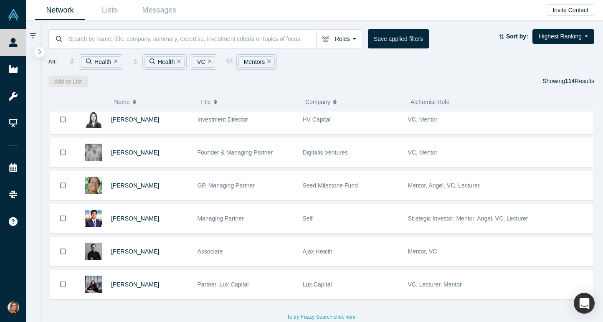
click at [465, 66] on div "All: Health Health VC Mentors" at bounding box center [321, 61] width 546 height 15
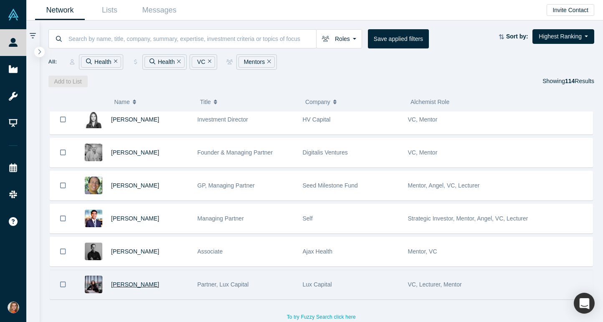
click at [127, 285] on span "Deena Shakir" at bounding box center [135, 284] width 48 height 7
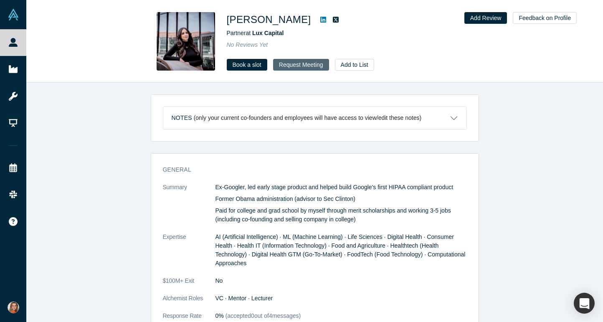
click at [289, 64] on button "Request Meeting" at bounding box center [301, 65] width 56 height 12
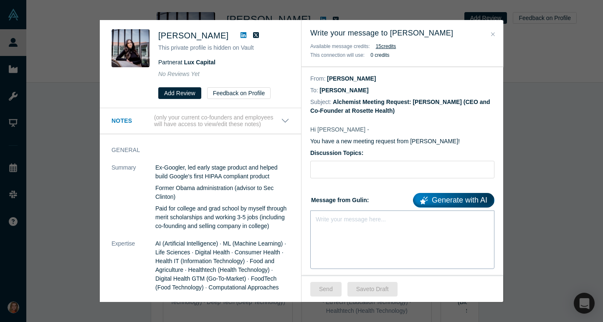
click at [348, 227] on div "Write your message here..." at bounding box center [402, 239] width 184 height 58
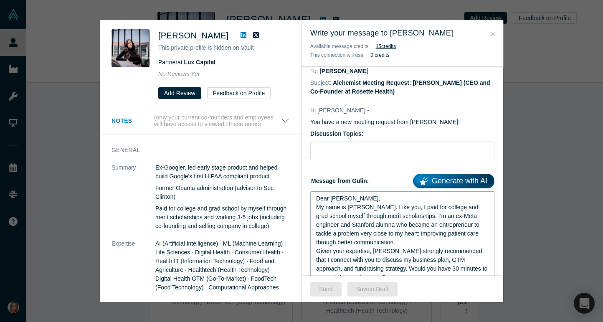
scroll to position [22, 0]
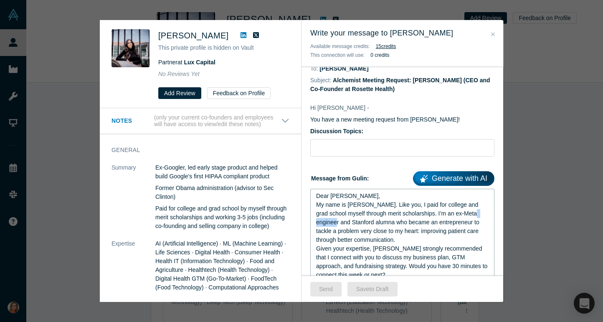
drag, startPoint x: 338, startPoint y: 223, endPoint x: 311, endPoint y: 223, distance: 27.1
click at [311, 223] on div "Dear Deena, My name is Gülin Yilmaz. Like you, I paid for college and grad scho…" at bounding box center [402, 249] width 184 height 120
click at [443, 217] on span "My name is Gülin Yilmaz. Like you, I paid for college and grad school myself th…" at bounding box center [402, 222] width 173 height 42
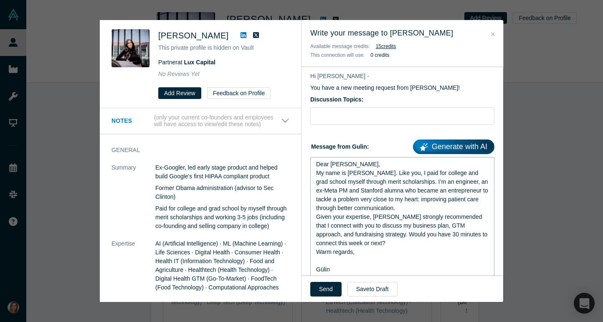
scroll to position [15, 0]
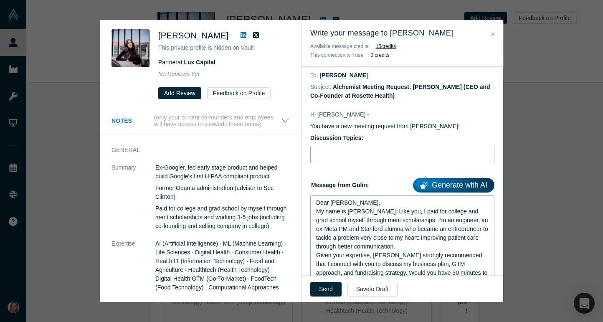
click at [379, 153] on input "Discussion Topics:" at bounding box center [402, 155] width 184 height 18
type input "GTM, Business Plan, Fundraising"
click at [326, 287] on button "Send" at bounding box center [325, 289] width 31 height 15
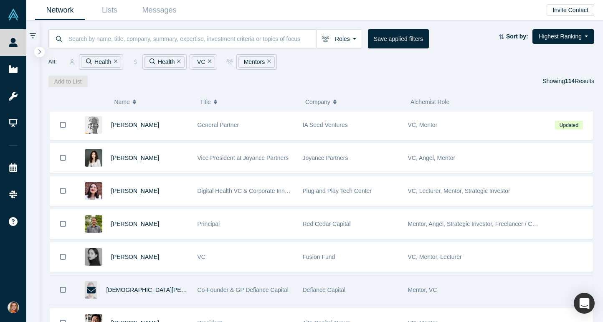
scroll to position [3563, 0]
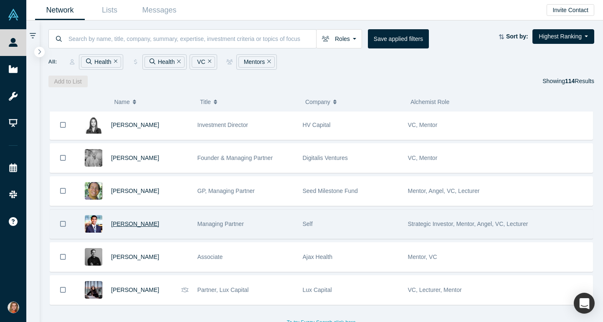
click at [129, 223] on span "Aly Madhavji" at bounding box center [135, 223] width 48 height 7
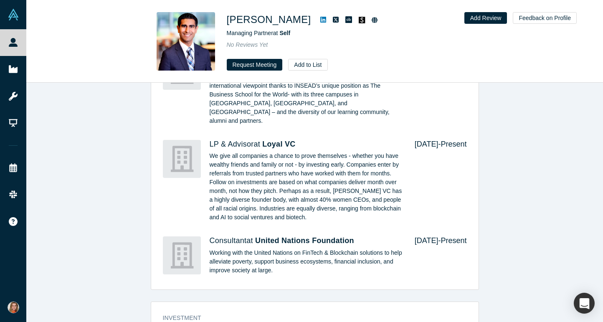
scroll to position [845, 0]
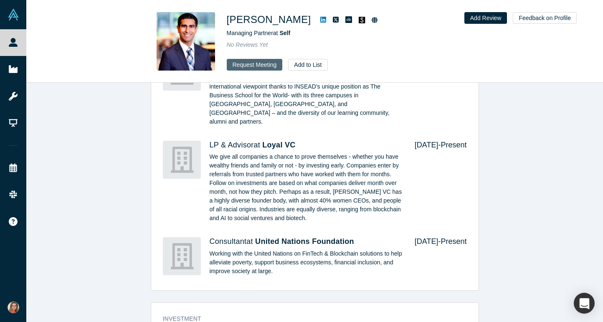
click at [264, 65] on button "Request Meeting" at bounding box center [255, 65] width 56 height 12
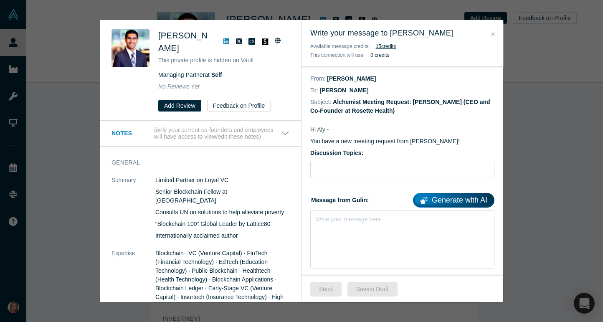
click at [493, 31] on icon "Close" at bounding box center [493, 34] width 4 height 6
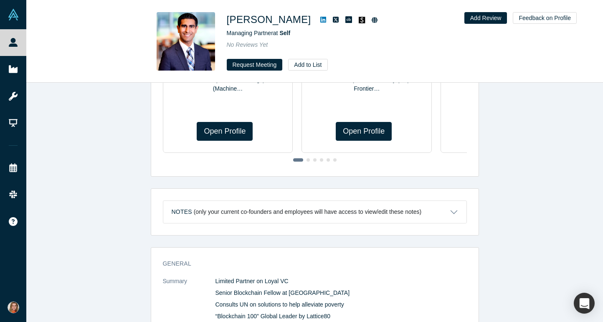
scroll to position [0, 0]
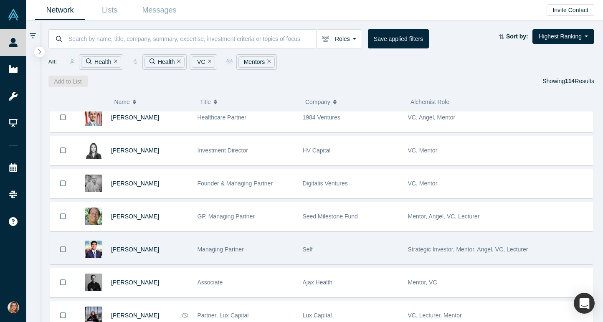
scroll to position [3533, 0]
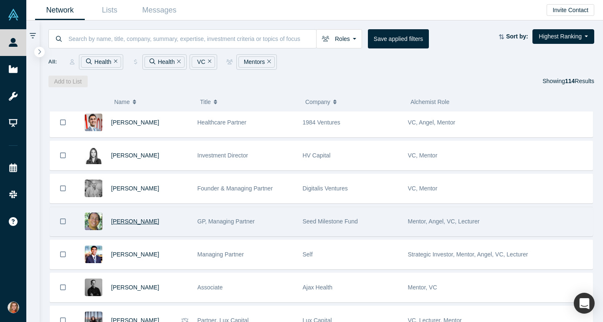
click at [132, 222] on span "Peter Henry" at bounding box center [135, 221] width 48 height 7
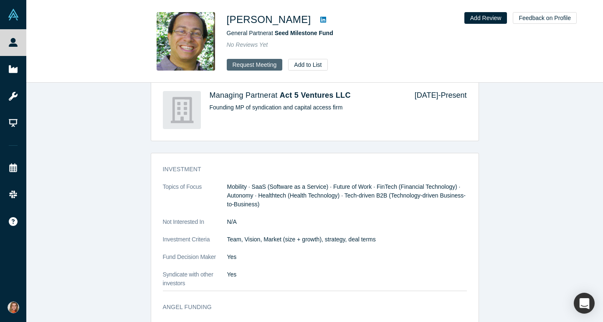
scroll to position [655, 0]
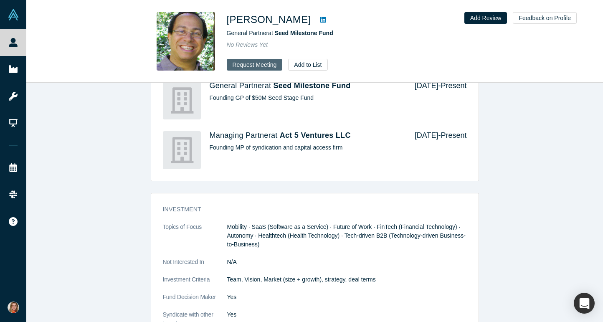
click at [256, 67] on button "Request Meeting" at bounding box center [255, 65] width 56 height 12
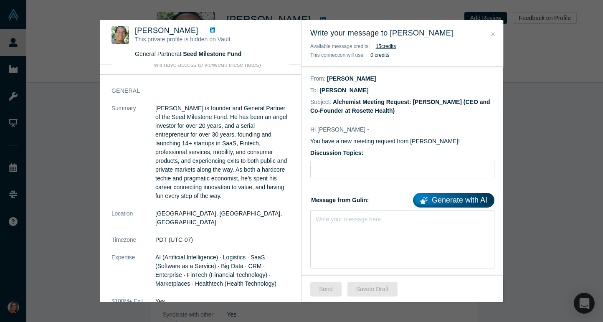
scroll to position [0, 0]
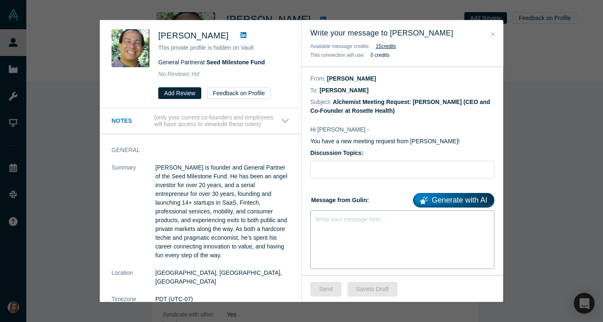
click at [351, 238] on div "Write your message here..." at bounding box center [402, 239] width 184 height 58
click at [347, 229] on div "Write your message here..." at bounding box center [402, 233] width 184 height 47
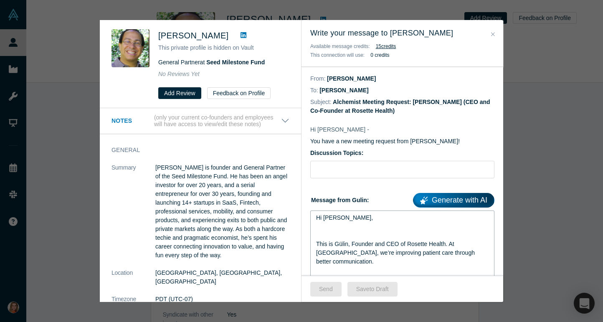
click at [316, 243] on span "This is Gülin, Founder and CEO of Rosette Health. At Rosette, we’re improving p…" at bounding box center [396, 252] width 160 height 24
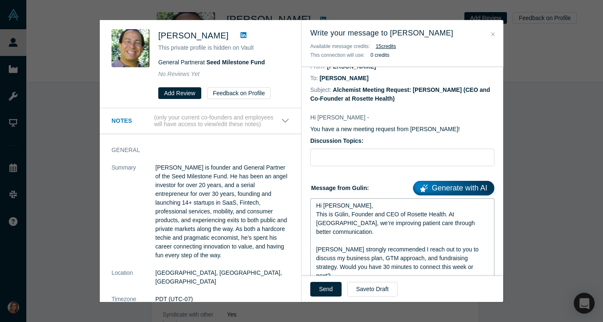
scroll to position [6, 0]
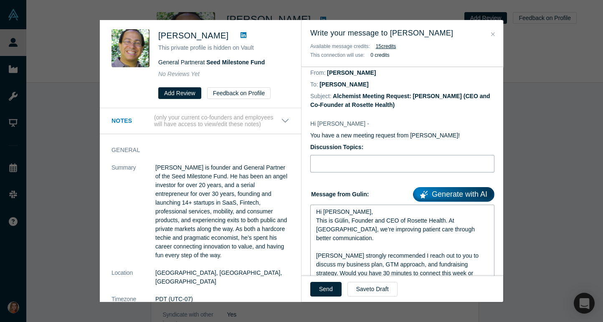
click at [339, 169] on input "Discussion Topics:" at bounding box center [402, 164] width 184 height 18
type input "Healthcare AI Company GTM+ Fundraising Strategy"
click at [322, 287] on button "Send" at bounding box center [325, 289] width 31 height 15
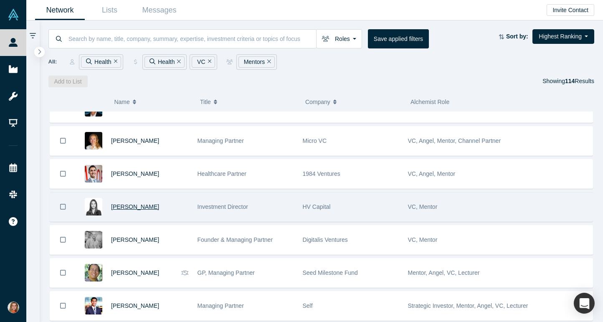
scroll to position [3475, 0]
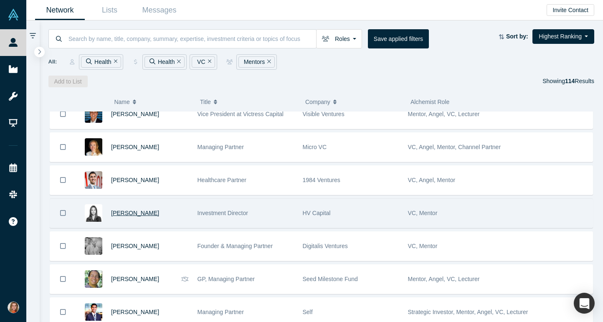
click at [138, 180] on span "Farzad Soleimani" at bounding box center [135, 180] width 48 height 7
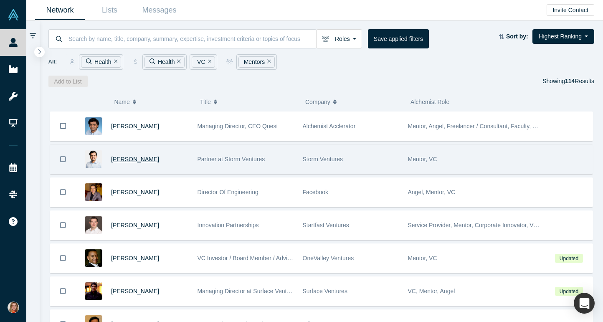
click at [141, 160] on span "Arun Penmetsa" at bounding box center [135, 159] width 48 height 7
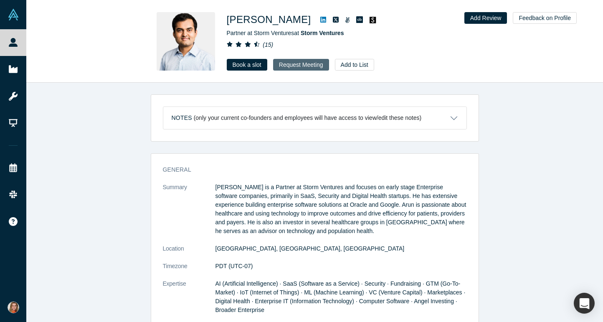
click at [302, 62] on button "Request Meeting" at bounding box center [301, 65] width 56 height 12
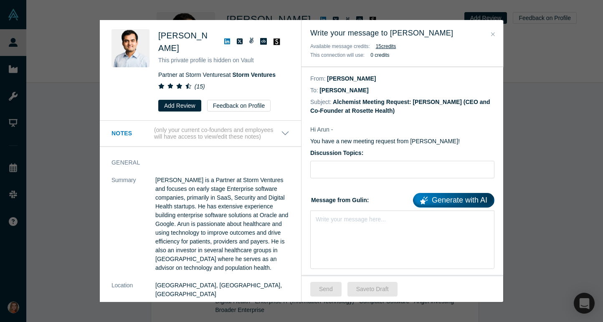
click at [493, 32] on icon "Close" at bounding box center [493, 34] width 4 height 6
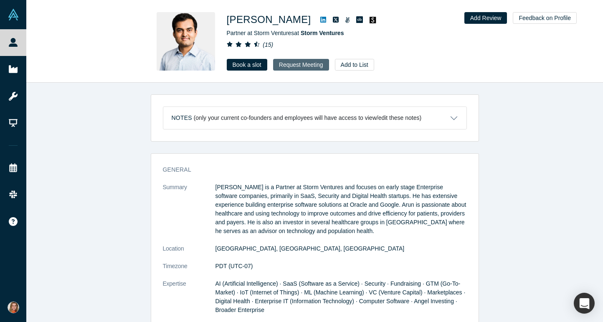
click at [302, 64] on button "Request Meeting" at bounding box center [301, 65] width 56 height 12
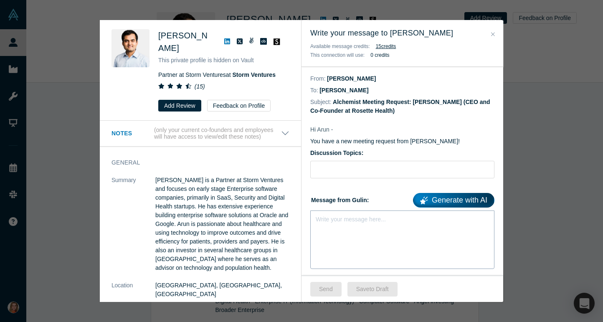
click at [368, 228] on div "Write your message here..." at bounding box center [402, 239] width 184 height 58
click at [331, 218] on span "Pass not angel" at bounding box center [335, 217] width 39 height 7
click at [367, 217] on div "rdw-editor" at bounding box center [402, 217] width 173 height 9
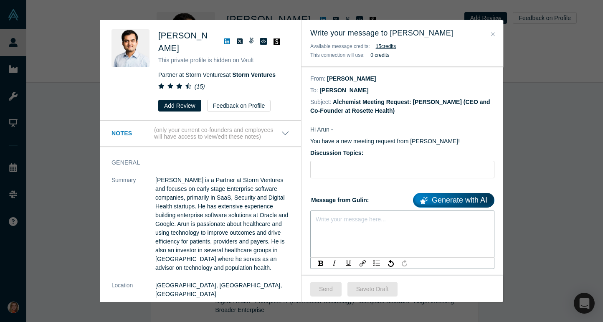
paste div "rdw-editor"
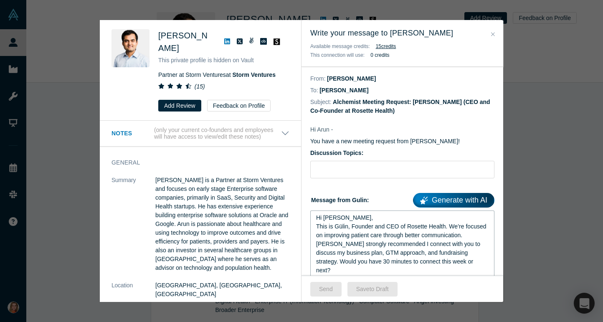
drag, startPoint x: 337, startPoint y: 218, endPoint x: 338, endPoint y: 223, distance: 5.1
click at [337, 219] on span "Hi Peter," at bounding box center [344, 217] width 57 height 7
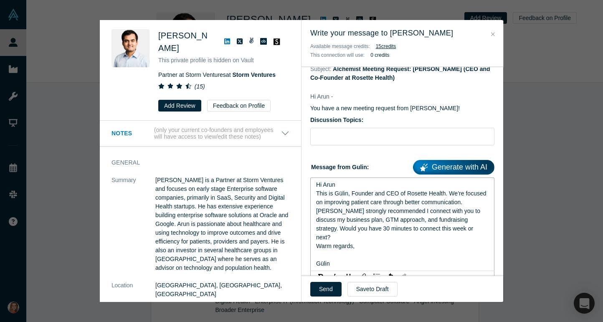
scroll to position [38, 0]
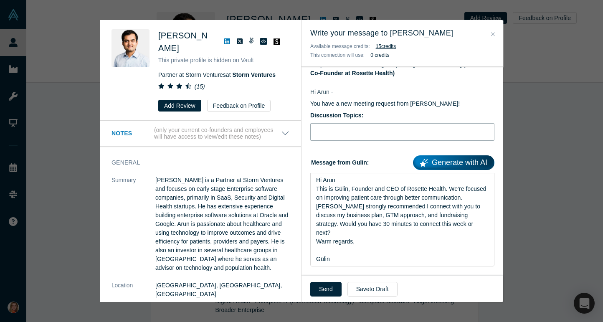
click at [332, 130] on input "Discussion Topics:" at bounding box center [402, 132] width 184 height 18
type input "Rosette - Fundraising+ GTM"
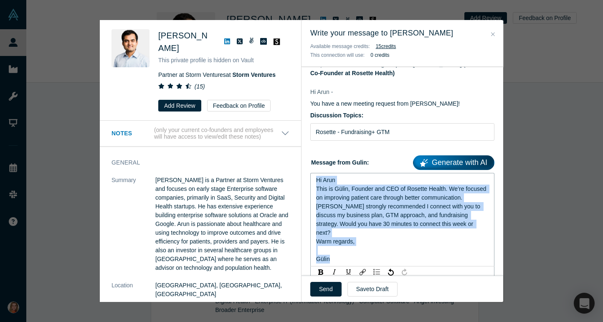
drag, startPoint x: 343, startPoint y: 253, endPoint x: 307, endPoint y: 177, distance: 84.2
copy div "Hi Arun This is Gülin, Founder and CEO of Rosette Health. We’re focused on impr…"
click at [328, 291] on button "Send" at bounding box center [325, 289] width 31 height 15
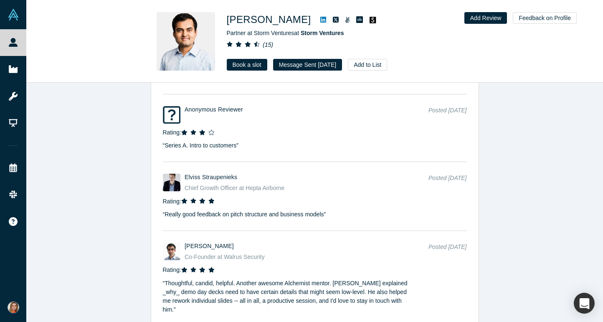
scroll to position [2199, 0]
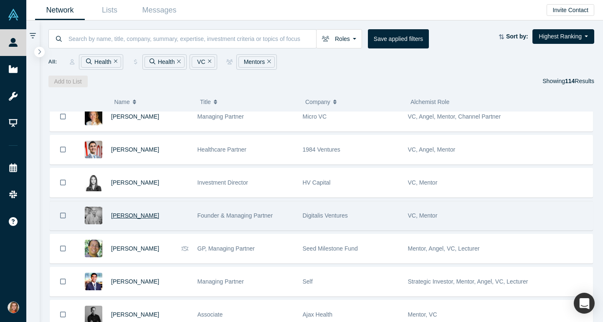
scroll to position [3501, 0]
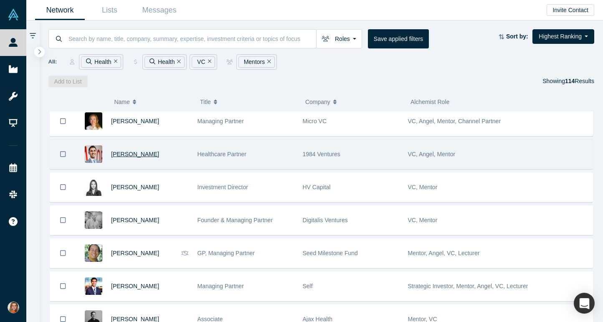
click at [129, 154] on span "Farzad Soleimani" at bounding box center [135, 154] width 48 height 7
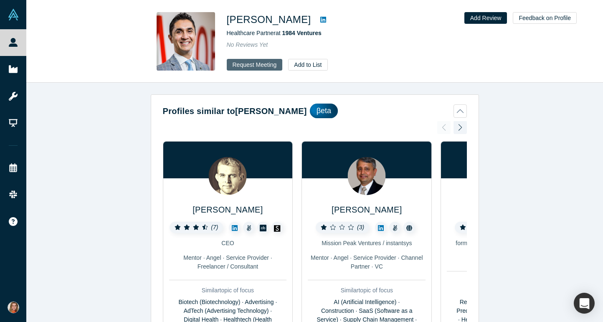
click at [264, 66] on button "Request Meeting" at bounding box center [255, 65] width 56 height 12
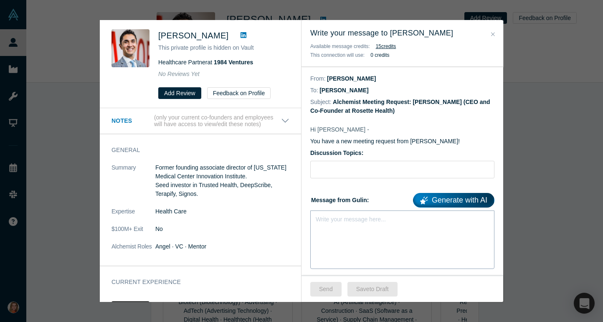
click at [342, 233] on div "Write your message here..." at bounding box center [402, 239] width 184 height 58
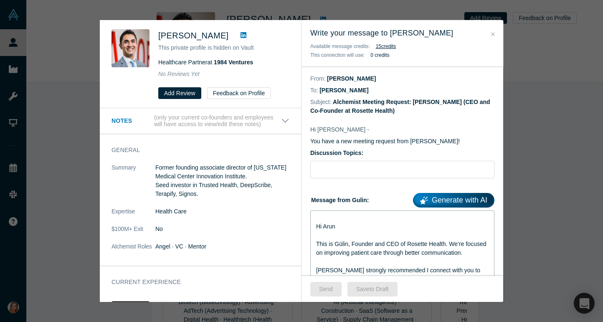
click at [241, 35] on icon at bounding box center [243, 35] width 6 height 7
click at [340, 229] on div "Hi Arun" at bounding box center [402, 226] width 173 height 9
click at [316, 228] on span "Hi Farzad," at bounding box center [344, 226] width 57 height 7
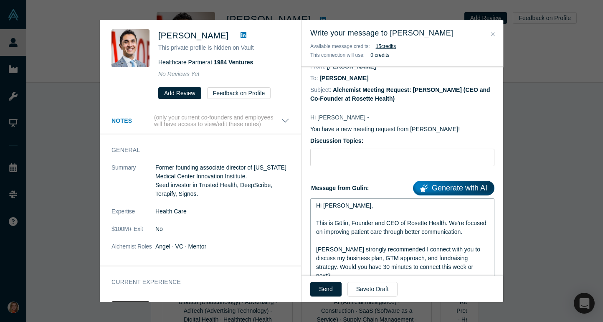
scroll to position [13, 0]
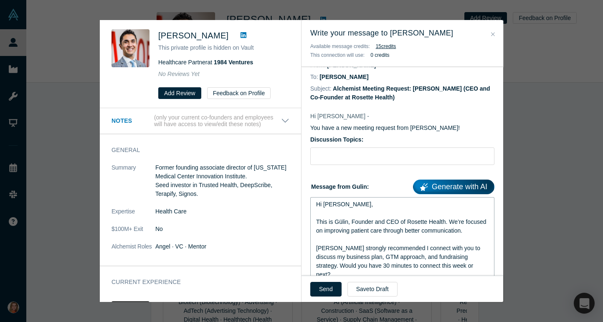
click at [443, 220] on span "This is Gülin, Founder and CEO of Rosette Health. We’re focused on improving pa…" at bounding box center [402, 225] width 172 height 15
click at [446, 223] on span "This is Gülin, Founder and CEO of Rosette Health. We’re focused on improving pa…" at bounding box center [402, 225] width 172 height 15
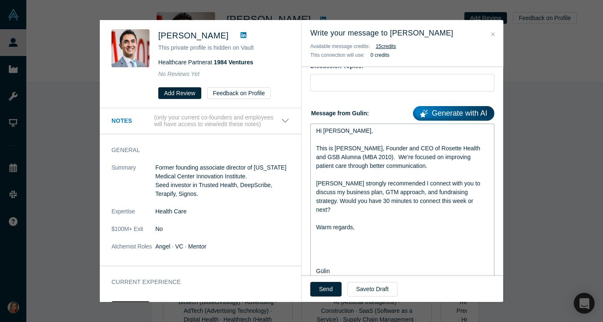
scroll to position [97, 0]
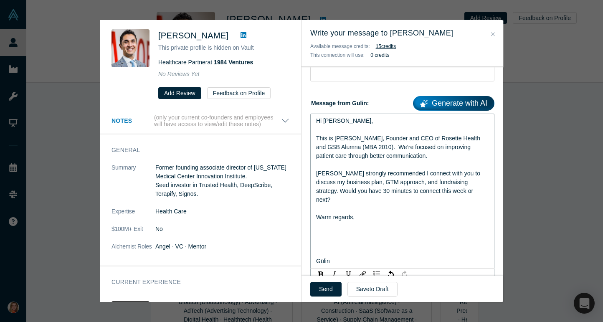
click at [318, 248] on div "rdw-editor" at bounding box center [402, 252] width 173 height 9
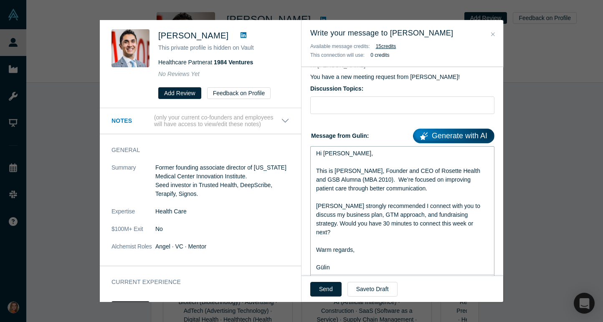
scroll to position [37, 0]
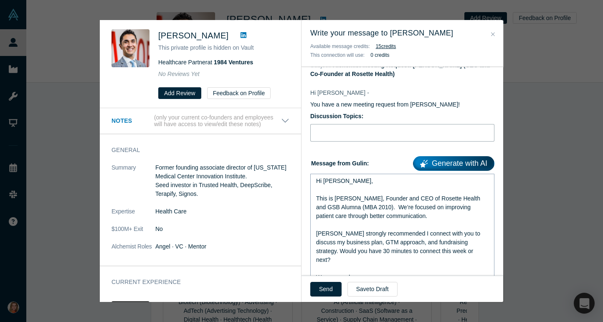
click at [323, 130] on input "Discussion Topics:" at bounding box center [402, 133] width 184 height 18
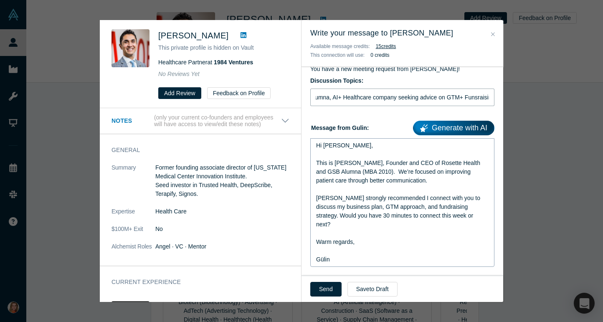
scroll to position [0, 26]
click at [471, 100] on input "GSB Alumna, AI+ Healthcare company seeking advice on GTM+ Funsraising" at bounding box center [402, 98] width 184 height 18
click at [455, 100] on input "GSB Alumna, AI+ Healthcare company seeking advice on GTM+ Fundraising" at bounding box center [402, 98] width 184 height 18
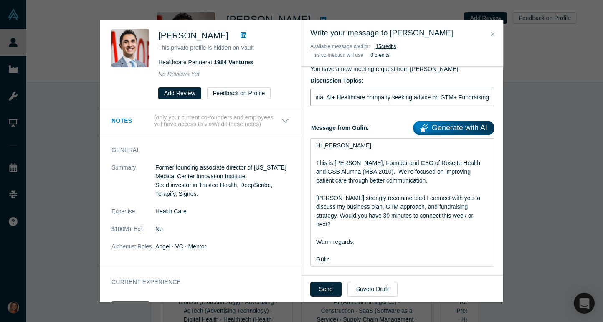
click at [455, 100] on input "GSB Alumna, AI+ Healthcare company seeking advice on GTM+ Fundraising" at bounding box center [402, 98] width 184 height 18
type input "GSB Alumna, AI+ Healthcare company seeking advice on GTM+ Fundraising"
click at [322, 285] on button "Send" at bounding box center [325, 289] width 31 height 15
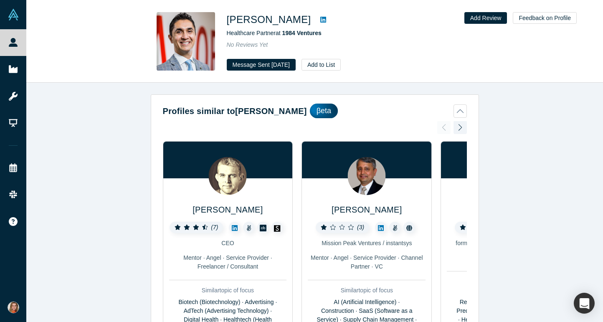
click at [320, 20] on icon at bounding box center [323, 20] width 6 height 6
click at [258, 63] on button "Message Sent [DATE]" at bounding box center [261, 65] width 69 height 12
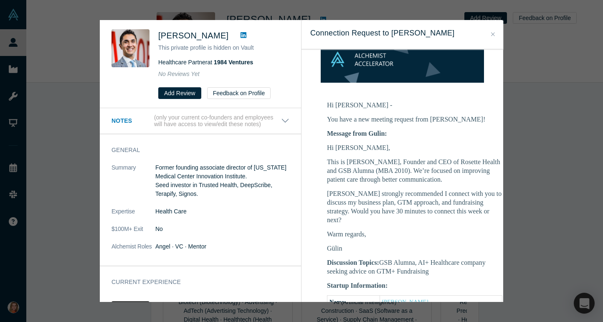
scroll to position [98, 0]
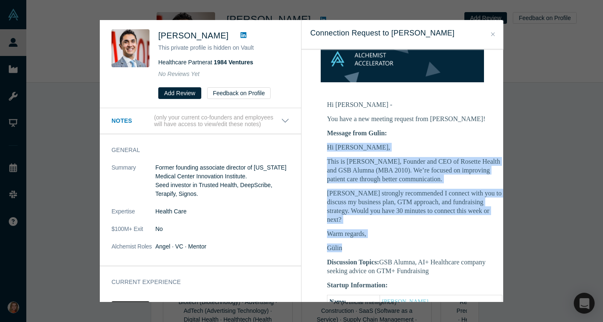
drag, startPoint x: 329, startPoint y: 134, endPoint x: 381, endPoint y: 232, distance: 110.9
click at [381, 232] on div "Message from Gulin: Hi Farzad, This is Gülin, Founder and CEO of Rosette Health…" at bounding box center [414, 191] width 175 height 124
copy div "Hi Farzad, This is Gülin, Founder and CEO of Rosette Health and GSB Alumna (MBA…"
click at [492, 34] on icon "Close" at bounding box center [493, 34] width 4 height 6
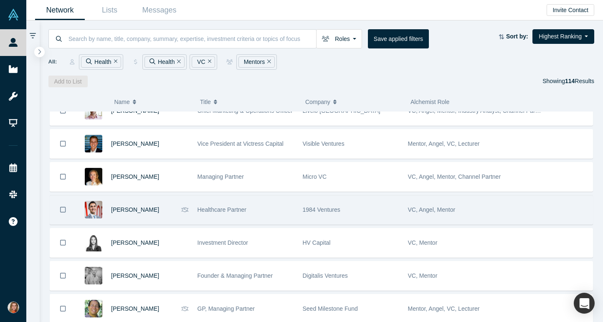
scroll to position [3445, 0]
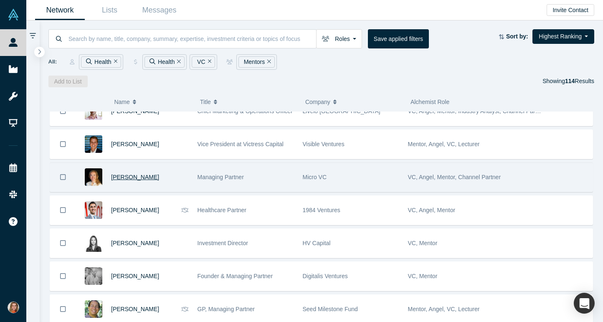
click at [135, 178] on span "Cynthia Jurytko" at bounding box center [135, 177] width 48 height 7
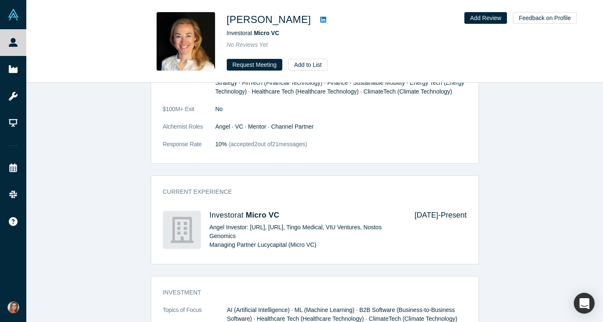
scroll to position [512, 0]
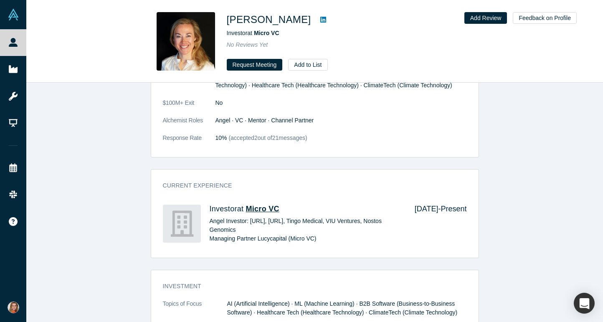
click at [266, 211] on span "Micro VC" at bounding box center [262, 209] width 33 height 8
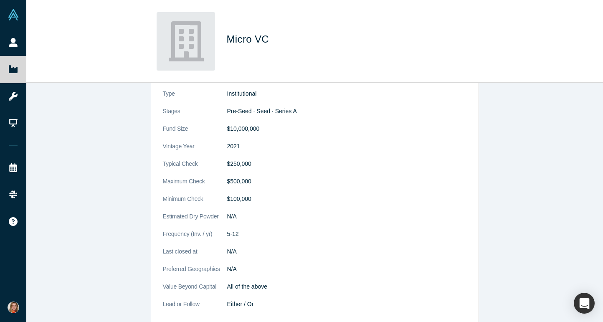
scroll to position [191, 0]
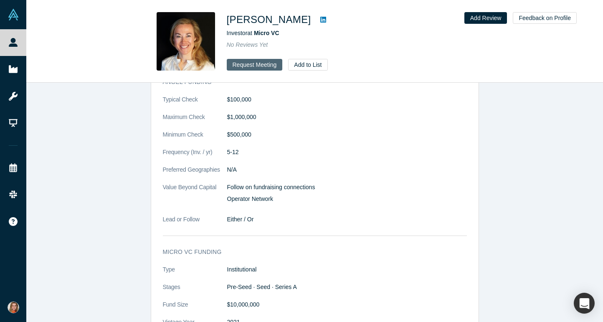
scroll to position [869, 0]
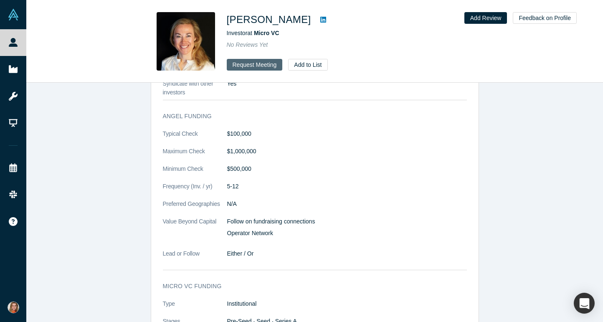
click at [252, 64] on button "Request Meeting" at bounding box center [255, 65] width 56 height 12
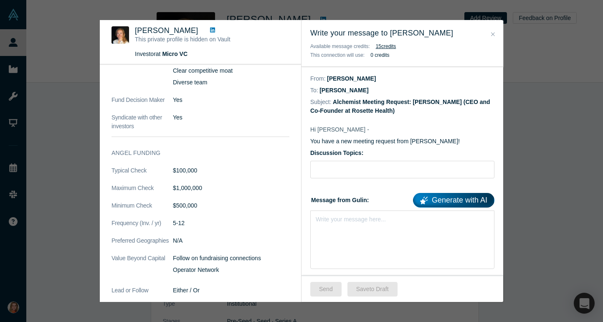
scroll to position [171, 0]
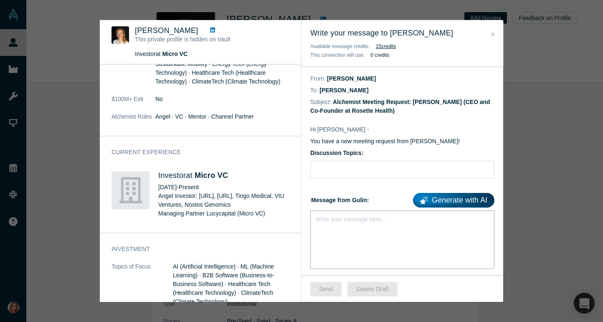
click at [325, 246] on div "Write your message here..." at bounding box center [402, 239] width 184 height 58
click at [324, 169] on input "Discussion Topics:" at bounding box center [402, 170] width 184 height 18
paste input "AI & Healthcare Founder Seeking Advice on GTM & Fundraising"
type input "AI & Healthcare Founder Seeking Advice on GTM & Fundraising"
click at [330, 222] on div "rdw-editor" at bounding box center [402, 217] width 173 height 9
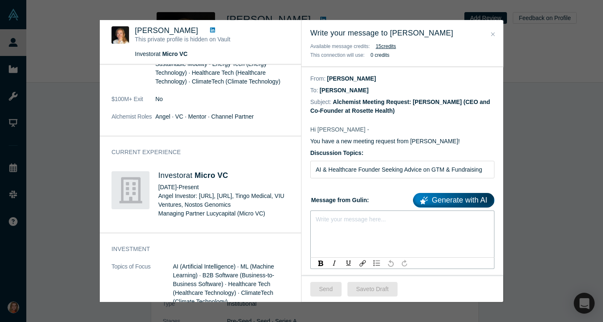
paste div "rdw-editor"
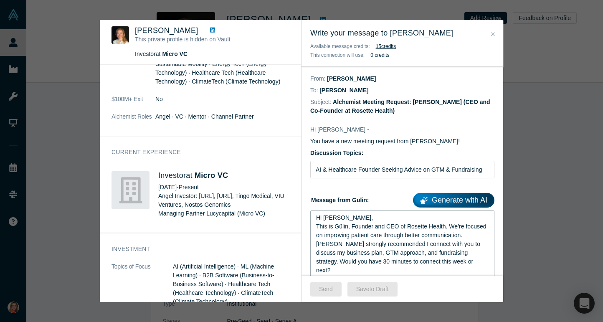
click at [338, 219] on div "Hi Peter," at bounding box center [402, 217] width 173 height 9
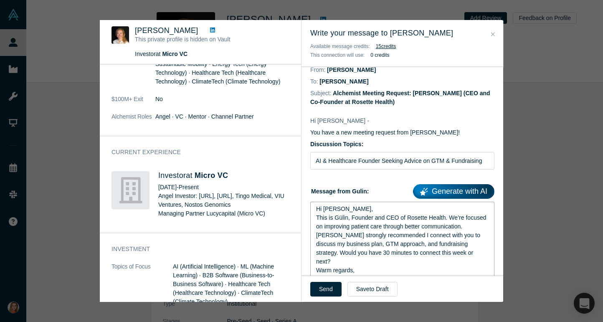
scroll to position [10, 0]
click at [469, 225] on div "This is Gülin, Founder and CEO of Rosette Health. We’re focused on improving pa…" at bounding box center [402, 221] width 173 height 18
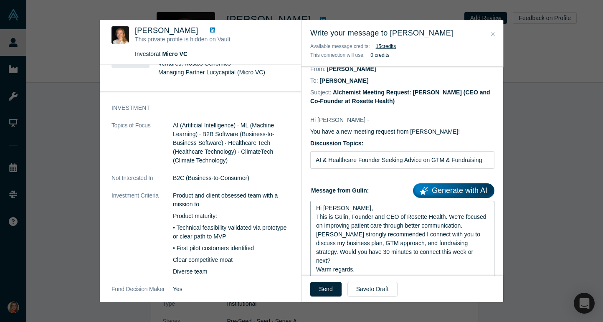
scroll to position [313, 0]
click at [470, 227] on div "This is Gülin, Founder and CEO of Rosette Health. We’re focused on improving pa…" at bounding box center [402, 221] width 173 height 18
click at [364, 207] on div "Hi Cynthia," at bounding box center [402, 208] width 173 height 9
click at [474, 230] on div "This is Gülin, Founder and CEO of Rosette Health. We’re focused on improving pa…" at bounding box center [402, 221] width 173 height 18
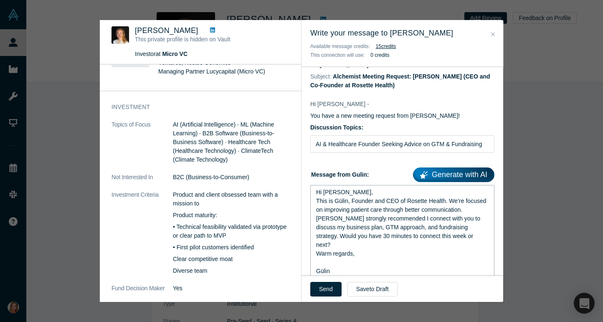
scroll to position [26, 0]
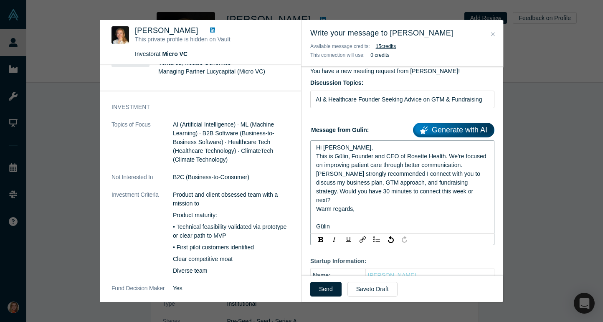
click at [377, 222] on div "rdw-editor" at bounding box center [402, 217] width 173 height 9
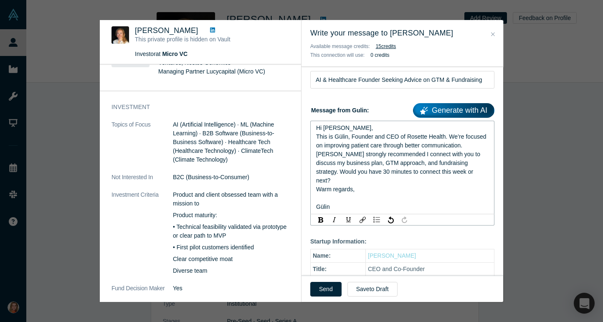
scroll to position [99, 0]
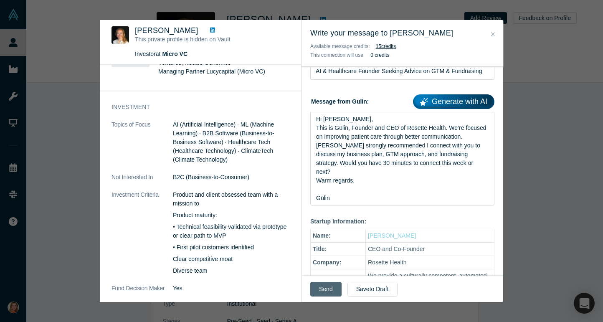
click at [323, 290] on button "Send" at bounding box center [325, 289] width 31 height 15
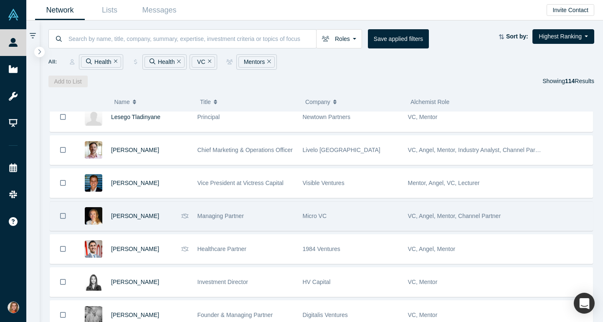
scroll to position [3403, 0]
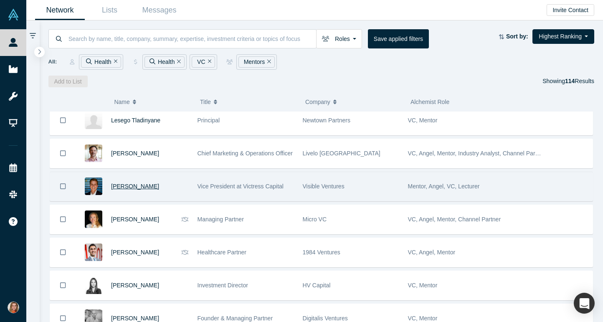
click at [145, 189] on span "Yuriy Dovzhansky" at bounding box center [135, 186] width 48 height 7
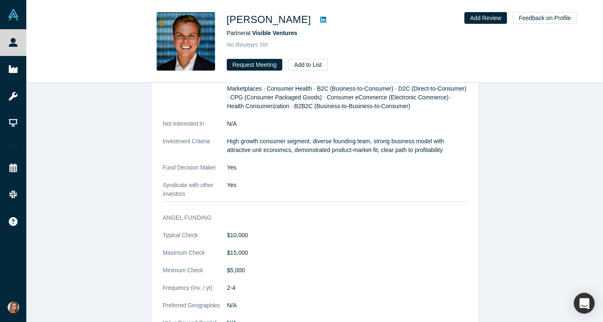
scroll to position [694, 0]
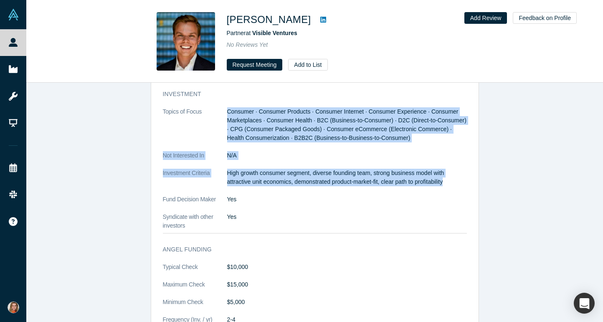
drag, startPoint x: 457, startPoint y: 182, endPoint x: 226, endPoint y: 116, distance: 239.9
click at [226, 116] on dl "Topics of Focus Consumer · Consumer Products · Consumer Internet · Consumer Exp…" at bounding box center [315, 168] width 304 height 123
copy dl "Consumer · Consumer Products · Consumer Internet · Consumer Experience · Consum…"
click at [261, 66] on button "Request Meeting" at bounding box center [255, 65] width 56 height 12
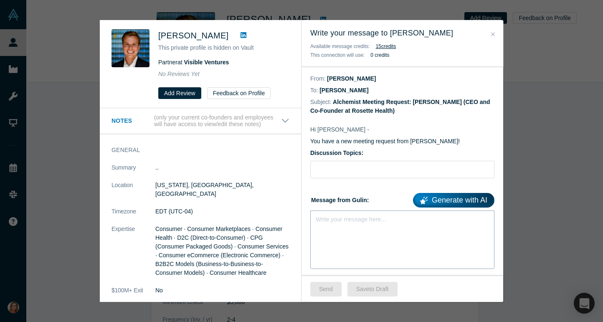
click at [348, 225] on div "Write your message here..." at bounding box center [402, 239] width 184 height 58
click at [354, 227] on div "Write your message here..." at bounding box center [402, 239] width 184 height 58
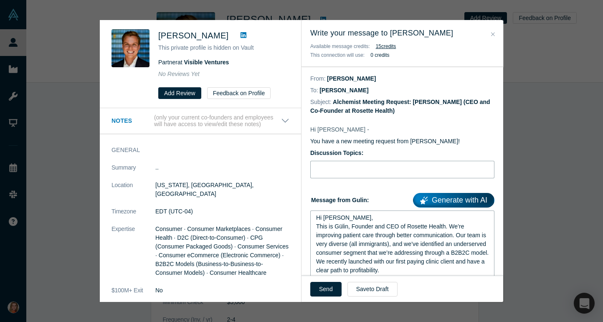
click at [322, 174] on input "Discussion Topics:" at bounding box center [402, 170] width 184 height 18
paste input "AI & Healthcare Founder Seeking Advice on GTM & Fundraising"
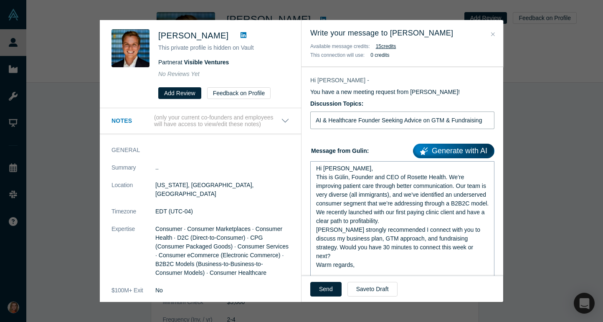
type input "AI & Healthcare Founder Seeking Advice on GTM & Fundraising"
click at [373, 207] on div "This is Gülin, Founder and CEO of Rosette Health. We’re improving patient care …" at bounding box center [402, 199] width 173 height 53
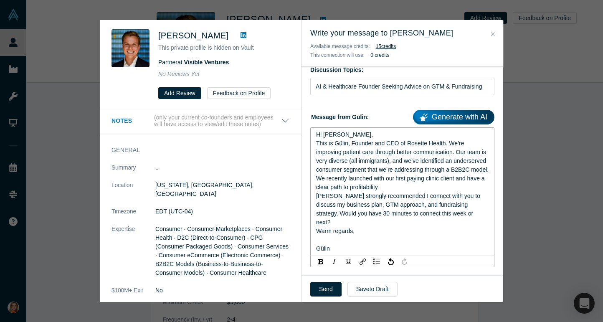
scroll to position [92, 0]
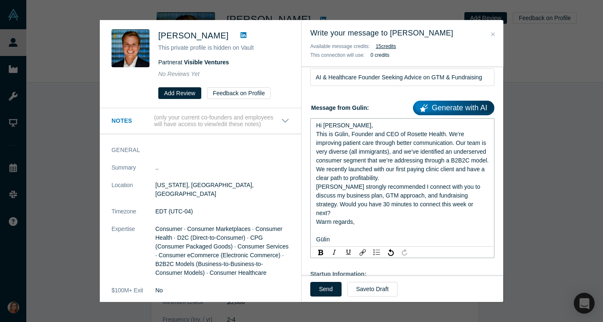
click at [316, 226] on div "rdw-editor" at bounding box center [402, 230] width 173 height 9
click at [463, 205] on div "Ravi strongly recommended I connect with you to discuss my business plan, GTM a…" at bounding box center [402, 199] width 173 height 35
click at [329, 287] on button "Send" at bounding box center [325, 289] width 31 height 15
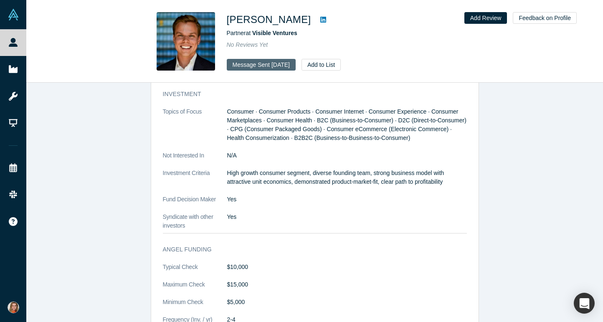
click at [289, 66] on button "Message Sent [DATE]" at bounding box center [261, 65] width 69 height 12
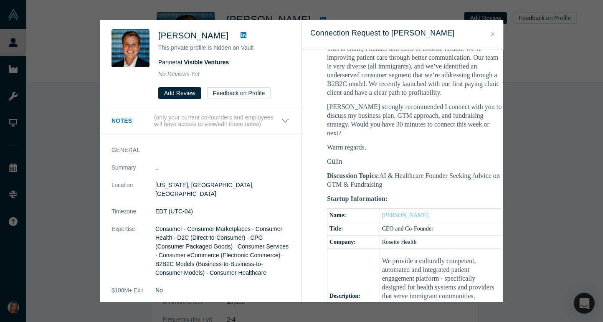
scroll to position [0, 0]
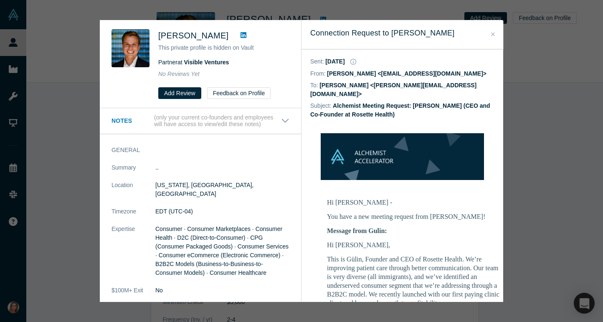
click at [342, 86] on dd "Yuriy Dovzhansky <yuriy.dovzhansky@gmail.com>" at bounding box center [393, 89] width 166 height 15
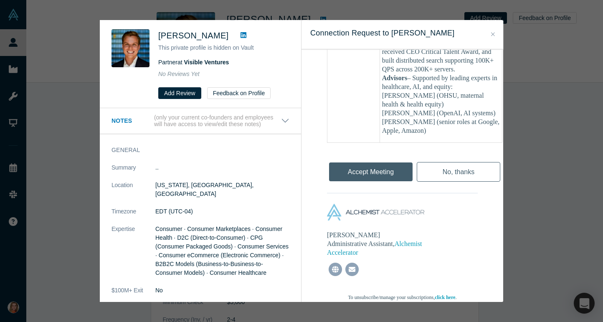
click at [243, 35] on icon at bounding box center [243, 35] width 6 height 7
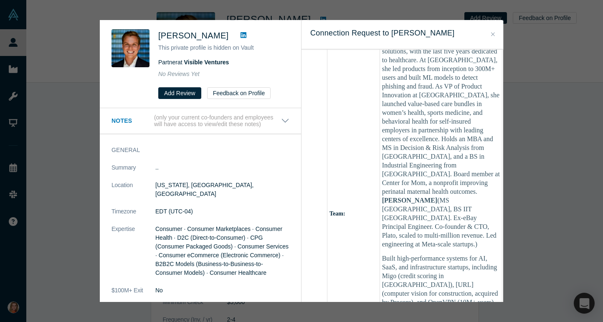
scroll to position [507, 0]
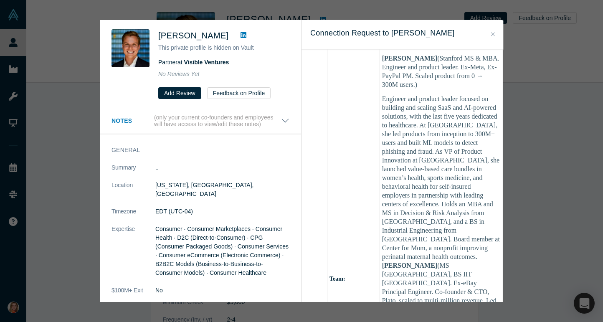
drag, startPoint x: 492, startPoint y: 33, endPoint x: 446, endPoint y: 0, distance: 56.8
click at [492, 33] on icon "Close" at bounding box center [493, 34] width 4 height 4
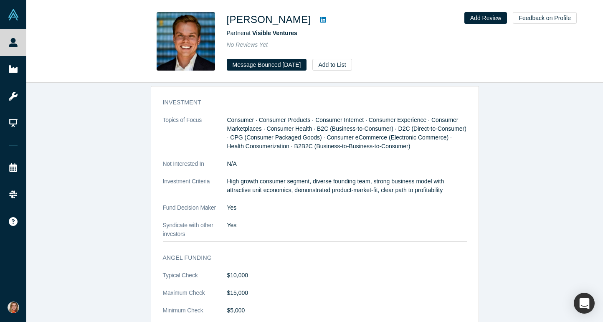
scroll to position [550, 0]
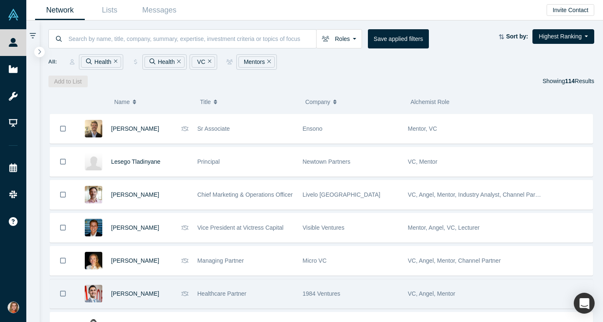
scroll to position [3354, 0]
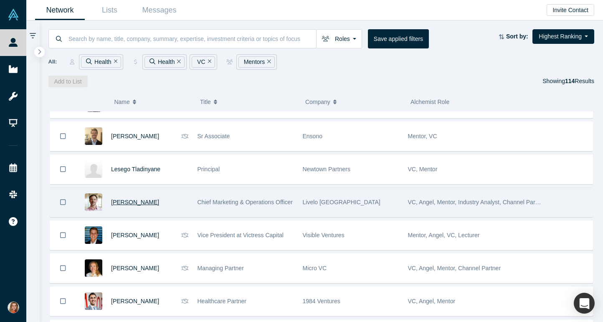
click at [134, 204] on span "Daniel Pagano" at bounding box center [135, 202] width 48 height 7
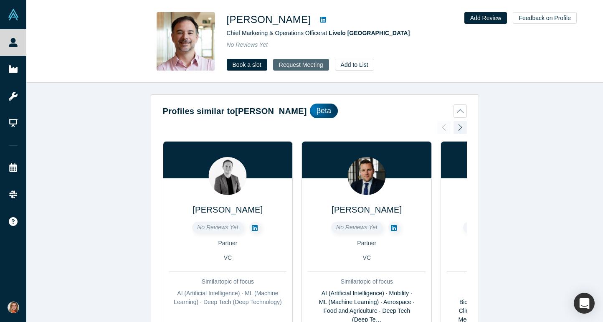
click at [293, 67] on button "Request Meeting" at bounding box center [301, 65] width 56 height 12
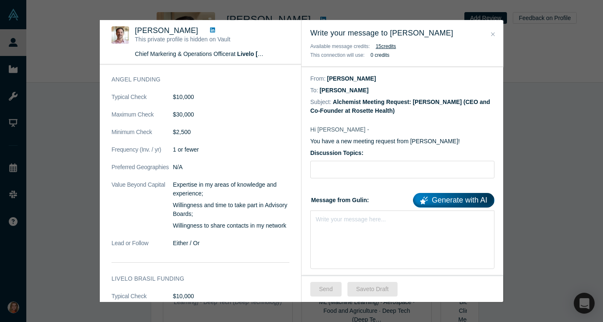
scroll to position [1239, 0]
click at [492, 32] on icon "Close" at bounding box center [493, 34] width 4 height 6
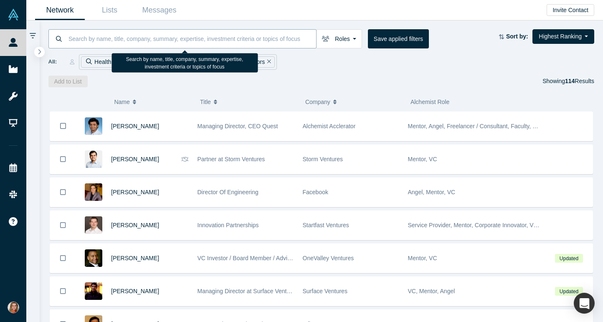
click at [105, 40] on input at bounding box center [192, 39] width 248 height 20
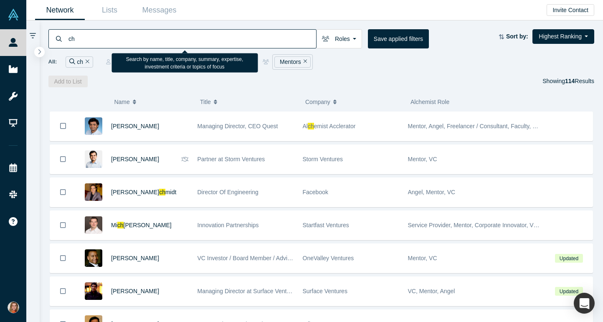
type input "c"
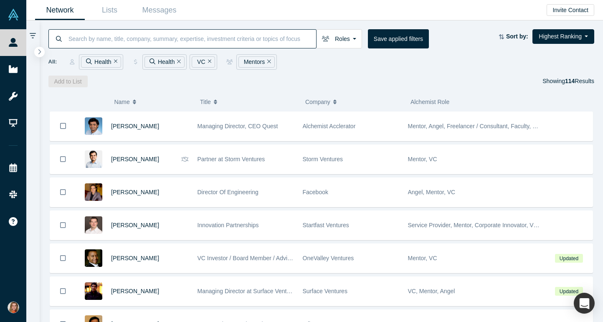
click at [456, 72] on div "Roles Mentors Founders Faculty Alumni Mentor Angels VCs Corporate Innovator Ser…" at bounding box center [322, 53] width 564 height 67
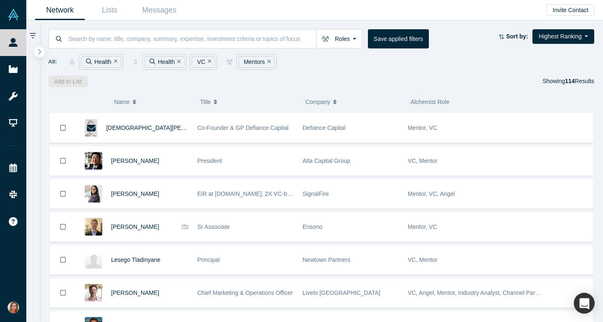
scroll to position [3262, 0]
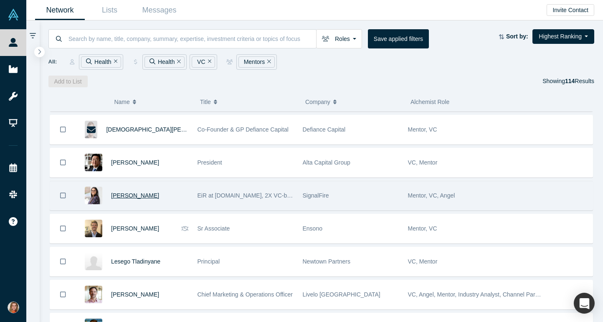
click at [139, 195] on span "Charu Sharma" at bounding box center [135, 195] width 48 height 7
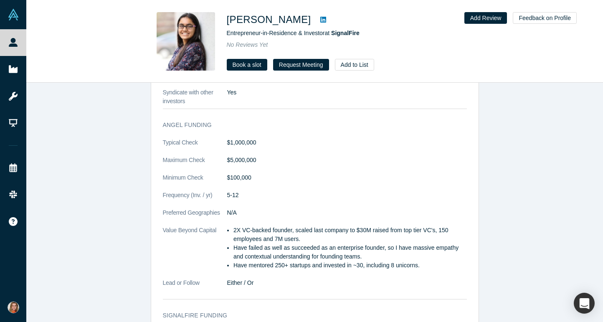
scroll to position [740, 0]
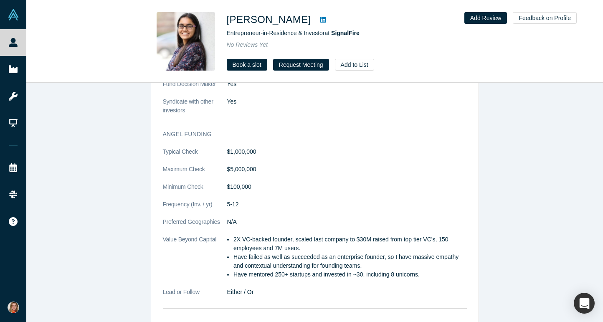
click at [320, 22] on icon at bounding box center [323, 20] width 6 height 6
click at [301, 62] on button "Request Meeting" at bounding box center [301, 65] width 56 height 12
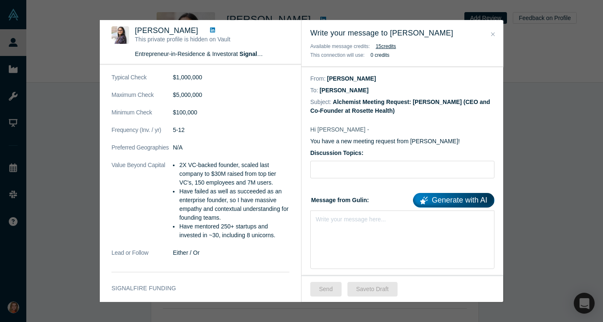
scroll to position [449, 0]
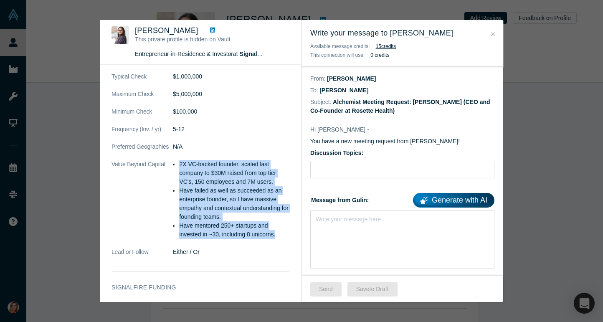
drag, startPoint x: 281, startPoint y: 244, endPoint x: 176, endPoint y: 175, distance: 125.6
click at [176, 175] on ul "2X VC-backed founder, scaled last company to $30M raised from top tier VC's, 15…" at bounding box center [231, 199] width 116 height 79
copy ul "2X VC-backed founder, scaled last company to $30M raised from top tier VC's, 15…"
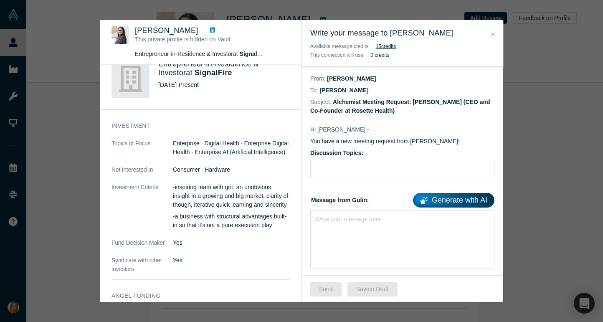
scroll to position [215, 0]
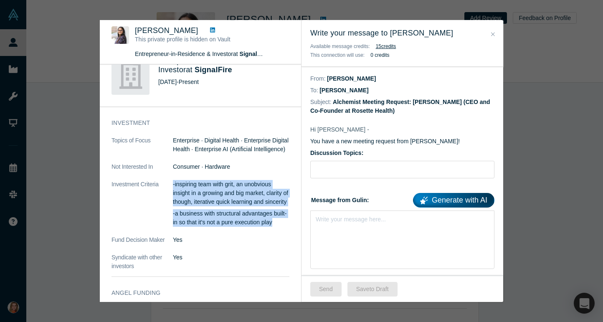
drag, startPoint x: 170, startPoint y: 182, endPoint x: 282, endPoint y: 239, distance: 125.8
click at [282, 239] on dl "Topics of Focus Enterprise · Digital Health · Enterprise Digital Health · Enter…" at bounding box center [200, 203] width 178 height 134
copy dl "-inspiring team with grit, an unobvious insight in a growing and big market, cl…"
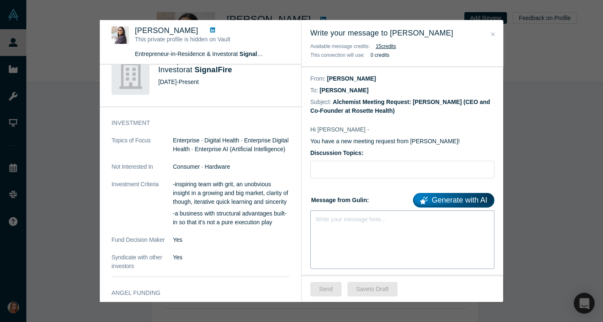
click at [335, 230] on div "Write your message here..." at bounding box center [402, 239] width 184 height 58
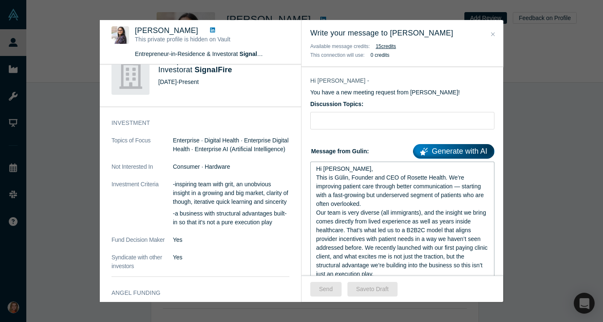
scroll to position [54, 0]
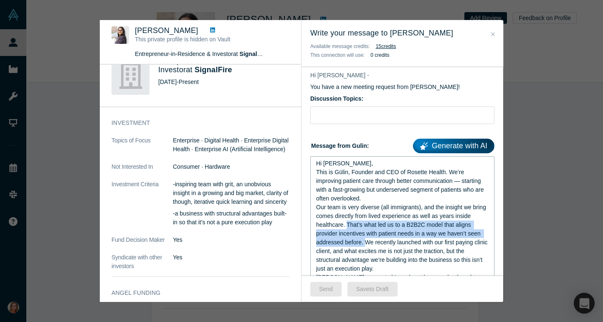
drag, startPoint x: 348, startPoint y: 224, endPoint x: 365, endPoint y: 240, distance: 23.9
click at [365, 240] on span "Our team is very diverse (all immigrants), and the insight we bring comes direc…" at bounding box center [402, 238] width 173 height 68
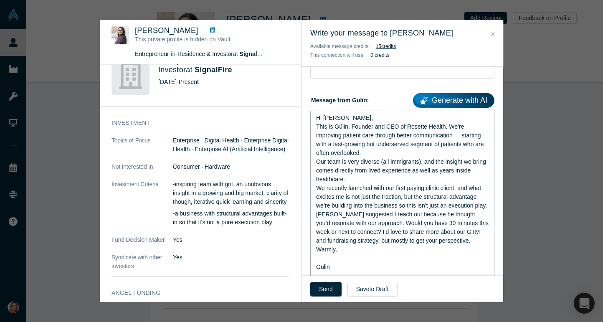
scroll to position [101, 0]
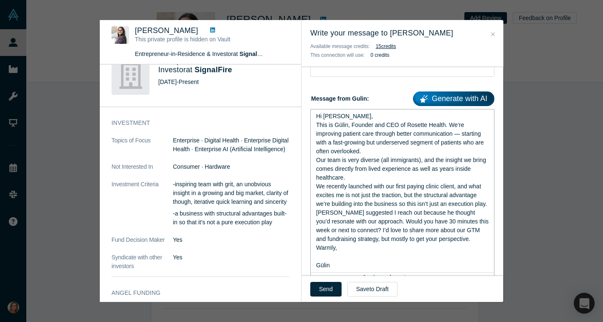
click at [339, 208] on div "Our team is very diverse (all immigrants), and the insight we bring comes direc…" at bounding box center [402, 182] width 173 height 53
drag, startPoint x: 425, startPoint y: 196, endPoint x: 450, endPoint y: 195, distance: 25.5
click at [450, 195] on span "Our team is very diverse (all immigrants), and the insight we bring comes direc…" at bounding box center [402, 182] width 172 height 51
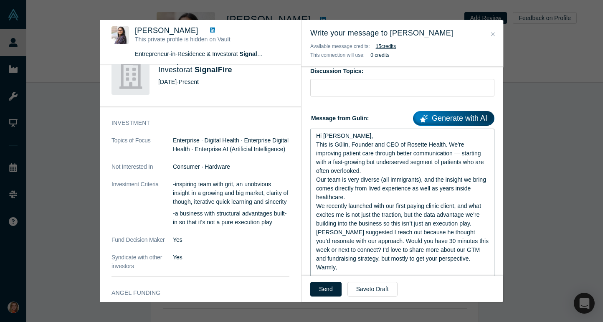
scroll to position [78, 0]
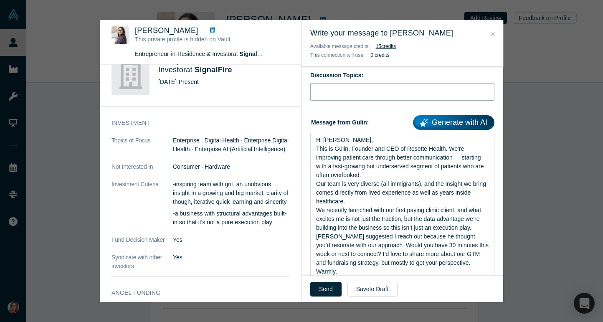
click at [330, 94] on input "Discussion Topics:" at bounding box center [402, 92] width 184 height 18
paste input "Rosette Health – building beyond execution From lived experience to structural …"
drag, startPoint x: 392, startPoint y: 91, endPoint x: 323, endPoint y: 91, distance: 69.3
click at [323, 91] on input "Rosette Health – building beyond execution From lived experience to structural …" at bounding box center [402, 92] width 184 height 18
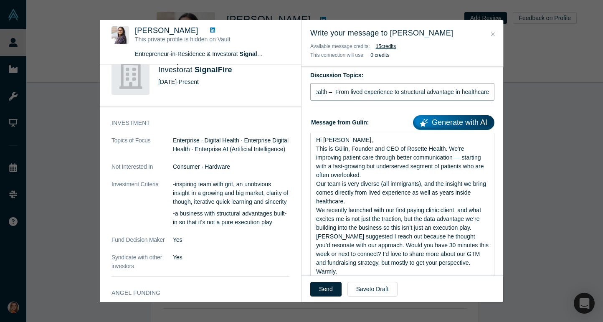
scroll to position [0, 28]
click at [486, 90] on input "Rosette Health – From lived experience to structural advantage in healthcare" at bounding box center [402, 92] width 184 height 18
click at [490, 91] on input "Rosette Health – From lived experience to structural advantage in healthcare" at bounding box center [402, 92] width 184 height 18
drag, startPoint x: 368, startPoint y: 91, endPoint x: 494, endPoint y: 95, distance: 126.6
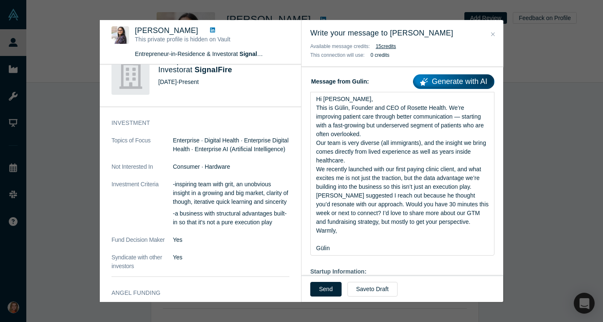
scroll to position [127, 0]
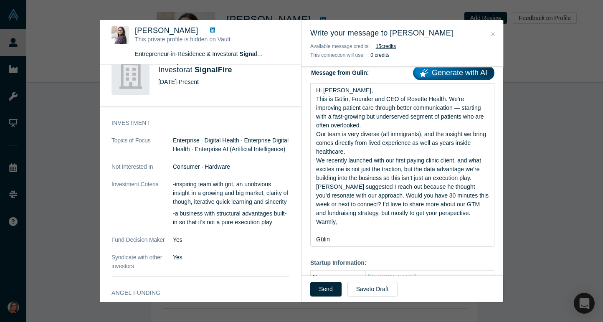
type input "Rosette Health – Fundraising + GTM"
drag, startPoint x: 365, startPoint y: 253, endPoint x: 314, endPoint y: 104, distance: 156.8
click at [314, 104] on div "Hi Charu, This is Gülin, Founder and CEO of Rosette Health. We’re improving pat…" at bounding box center [402, 165] width 184 height 164
click at [326, 103] on div "This is Gülin, Founder and CEO of Rosette Health. We’re improving patient care …" at bounding box center [402, 112] width 173 height 35
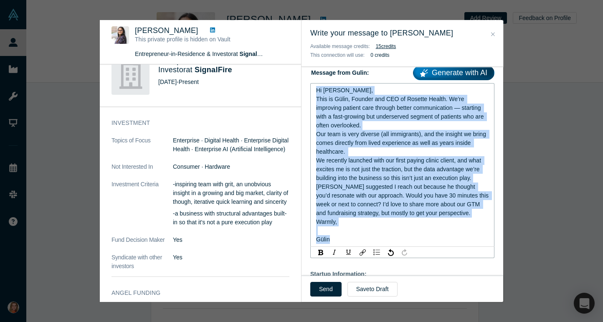
drag, startPoint x: 324, startPoint y: 101, endPoint x: 343, endPoint y: 247, distance: 147.7
click at [343, 244] on div "Hi Charu, This is Gülin, Founder and CEO of Rosette Health. We’re improving pat…" at bounding box center [402, 165] width 173 height 158
copy div "Hi Charu, This is Gülin, Founder and CEO of Rosette Health. We’re improving pat…"
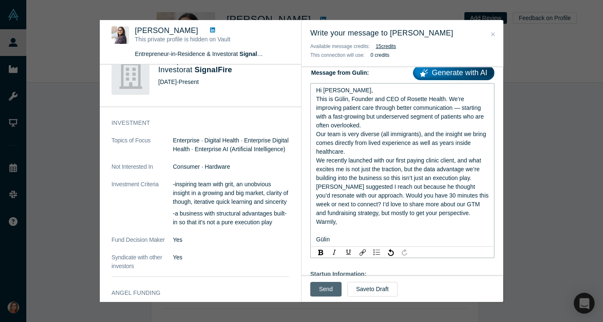
click at [322, 291] on button "Send" at bounding box center [325, 289] width 31 height 15
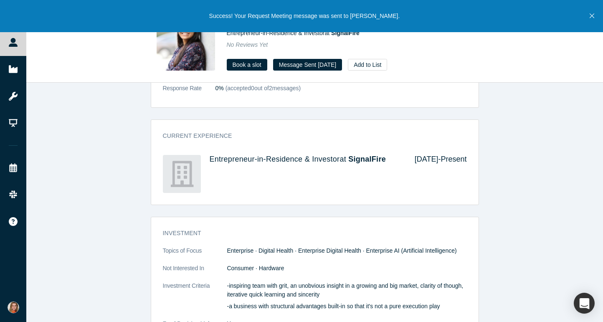
scroll to position [448, 0]
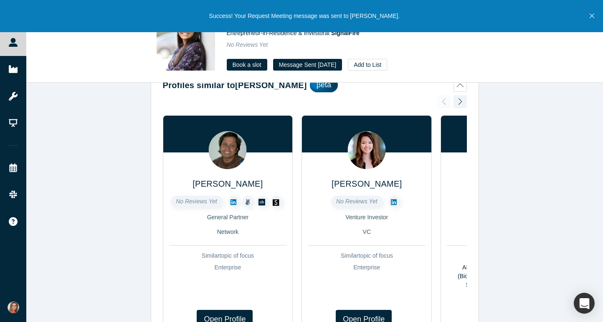
scroll to position [0, 0]
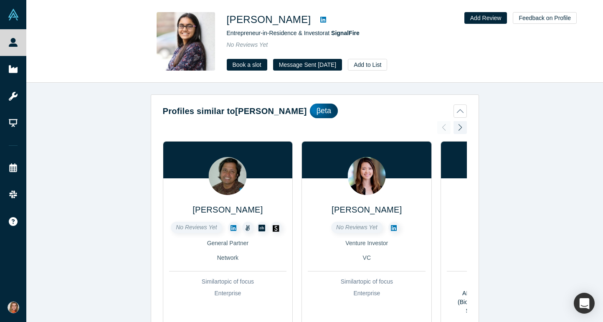
click at [320, 18] on icon at bounding box center [323, 20] width 6 height 6
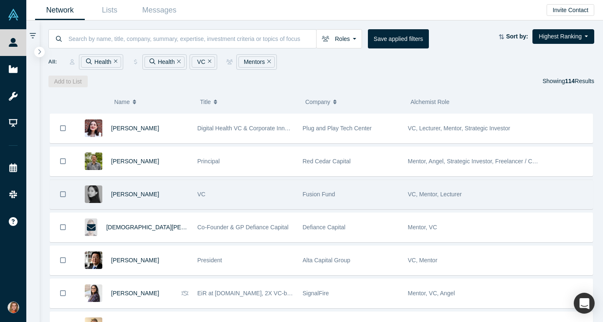
scroll to position [3160, 0]
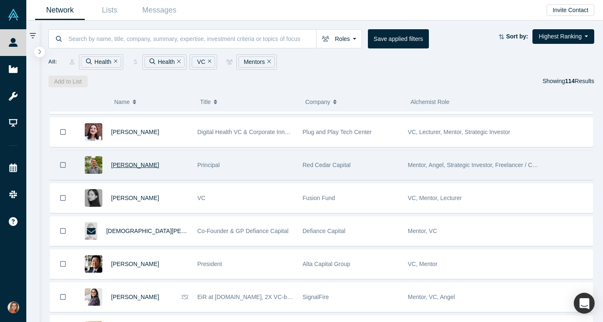
click at [131, 167] on span "Erik Brown" at bounding box center [135, 165] width 48 height 7
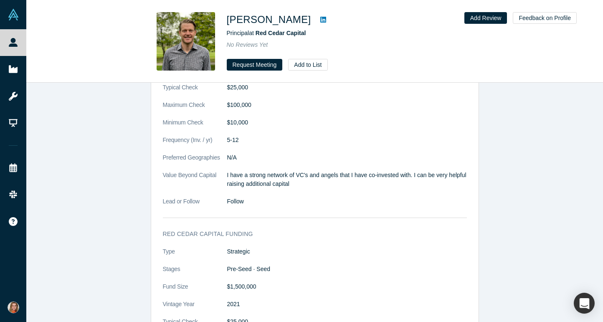
scroll to position [850, 0]
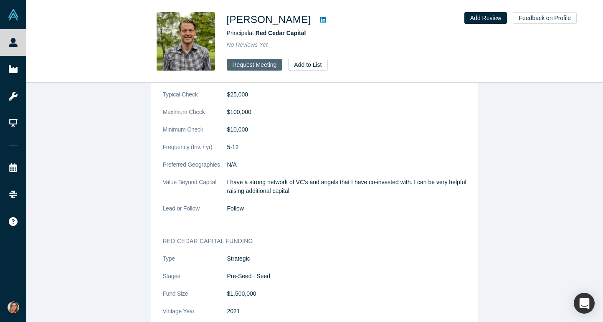
click at [249, 63] on button "Request Meeting" at bounding box center [255, 65] width 56 height 12
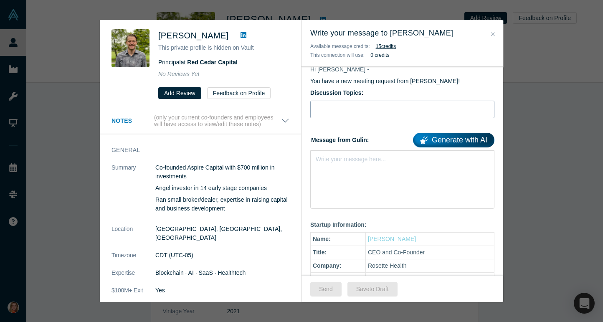
scroll to position [62, 0]
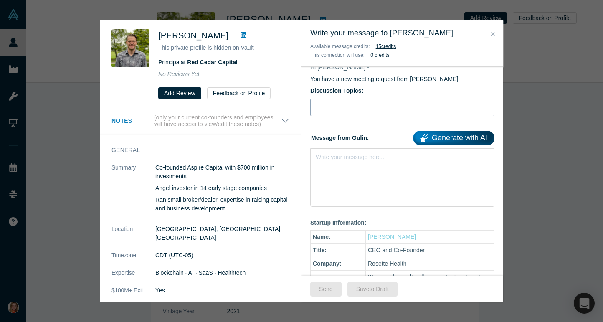
click at [349, 168] on div "Write your message here..." at bounding box center [402, 177] width 184 height 58
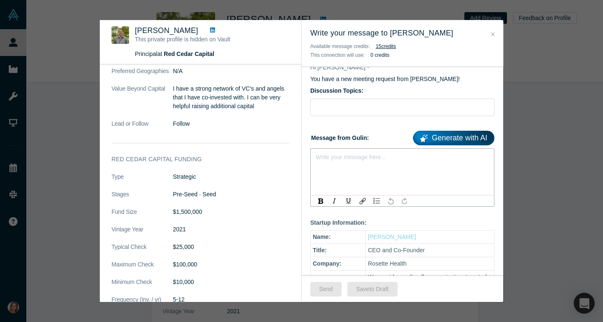
scroll to position [644, 0]
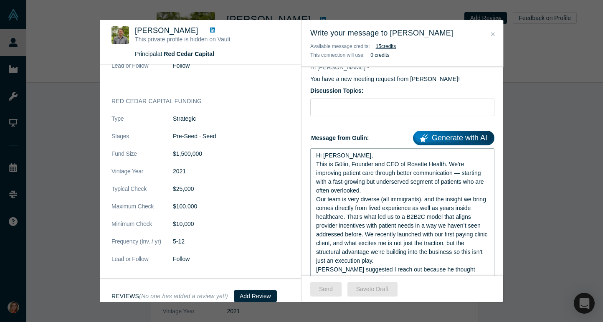
click at [339, 155] on span "Hi [PERSON_NAME]," at bounding box center [344, 155] width 57 height 7
click at [379, 194] on div "This is Gülin, Founder and CEO of Rosette Health. We’re improving patient care …" at bounding box center [402, 177] width 173 height 35
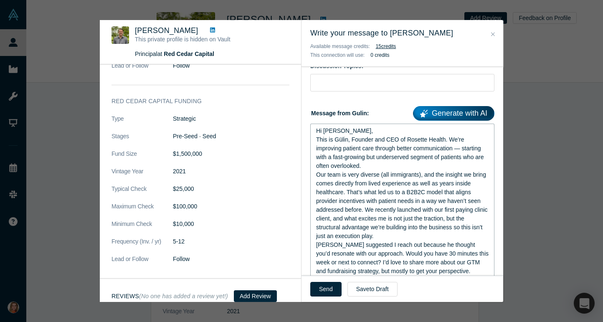
scroll to position [91, 0]
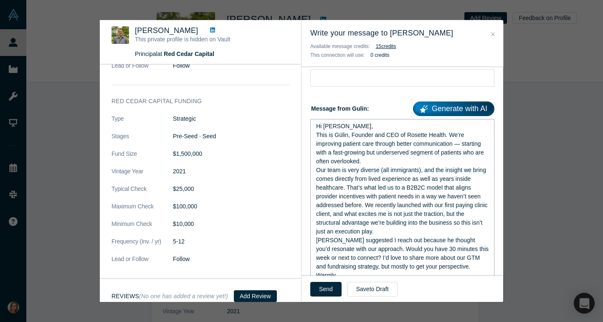
click at [382, 245] on div "[PERSON_NAME] suggested I reach out because he thought you’d resonate with our …" at bounding box center [402, 253] width 173 height 35
click at [387, 236] on div "Our team is very diverse (all immigrants), and the insight we bring comes direc…" at bounding box center [402, 201] width 173 height 70
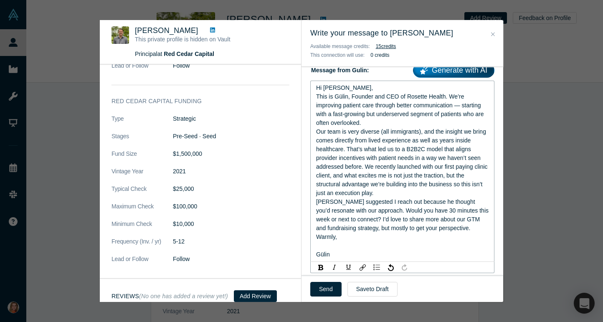
scroll to position [136, 0]
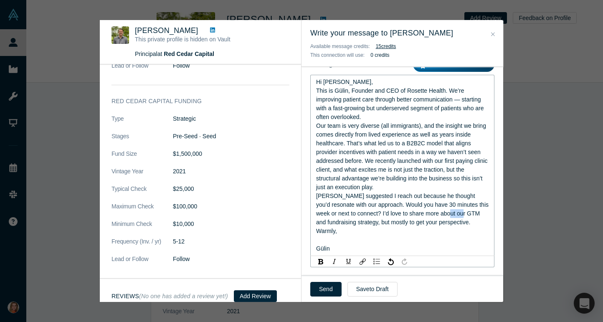
drag, startPoint x: 458, startPoint y: 231, endPoint x: 441, endPoint y: 231, distance: 16.7
click at [441, 225] on span "[PERSON_NAME] suggested I reach out because he thought you’d resonate with our …" at bounding box center [403, 208] width 174 height 33
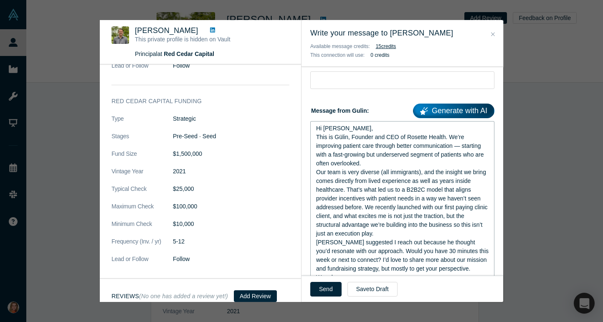
scroll to position [31, 0]
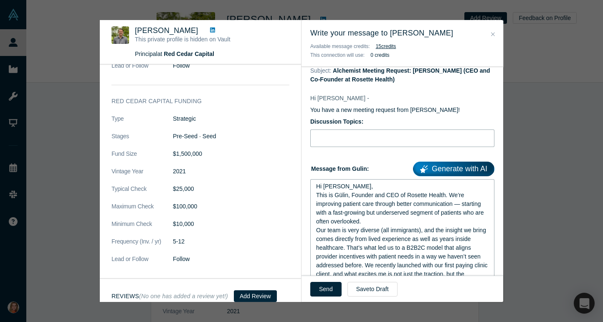
click at [326, 138] on input "Discussion Topics:" at bounding box center [402, 138] width 184 height 18
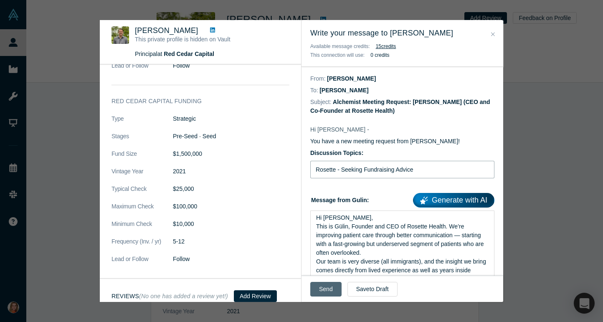
type input "Rosette - Seeking Fundraising Advice"
click at [319, 287] on button "Send" at bounding box center [325, 289] width 31 height 15
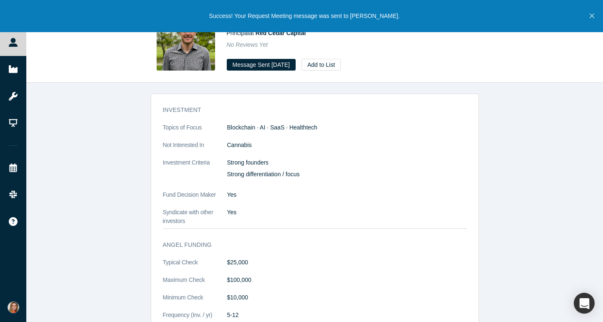
scroll to position [676, 0]
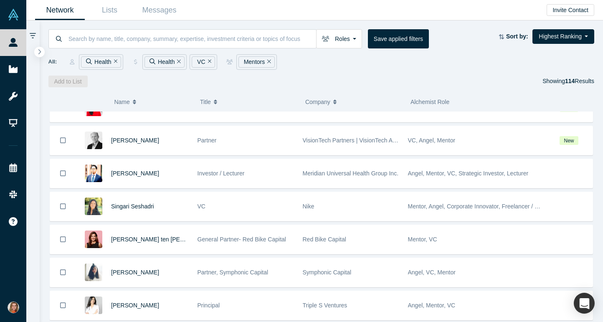
scroll to position [3101, 0]
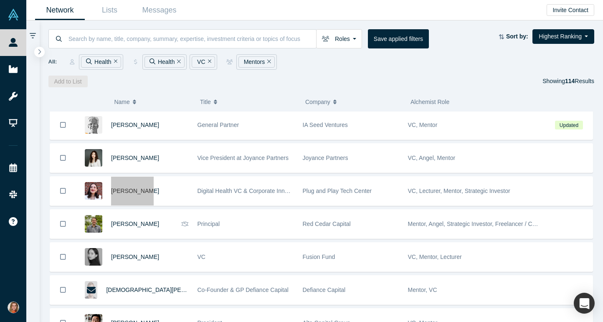
drag, startPoint x: 133, startPoint y: 191, endPoint x: 351, endPoint y: 0, distance: 289.9
click at [0, 0] on div "People Startups Resources Demo Day Events Slack Help Contact Us GDPR My Account…" at bounding box center [301, 161] width 603 height 322
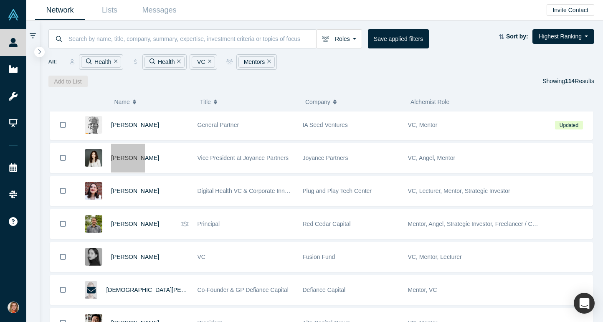
drag, startPoint x: 130, startPoint y: 157, endPoint x: 343, endPoint y: 3, distance: 262.5
click at [0, 0] on div "People Startups Resources Demo Day Events Slack Help Contact Us GDPR My Account…" at bounding box center [301, 161] width 603 height 322
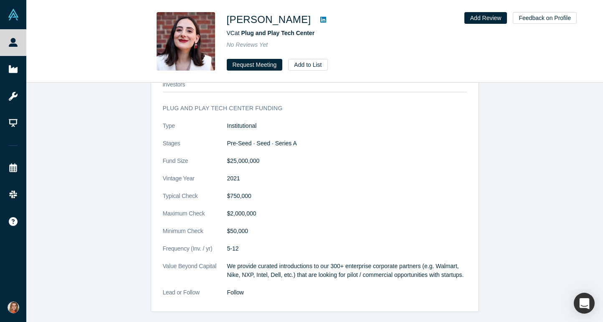
scroll to position [791, 0]
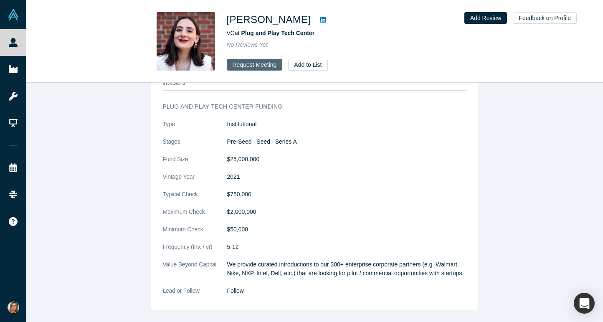
click at [258, 64] on button "Request Meeting" at bounding box center [255, 65] width 56 height 12
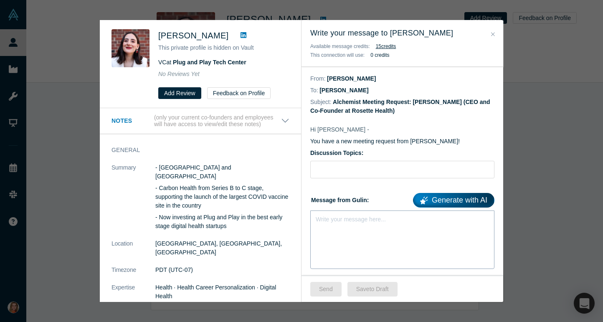
click at [335, 219] on div "rdw-editor" at bounding box center [402, 217] width 173 height 9
click at [240, 36] on icon at bounding box center [243, 35] width 6 height 6
click at [340, 214] on div "rdw-editor" at bounding box center [402, 217] width 173 height 9
click at [332, 217] on span "Vault messaged 09.22" at bounding box center [345, 217] width 58 height 7
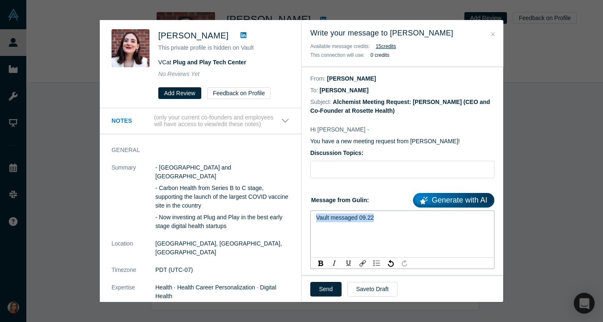
click at [332, 217] on span "Vault messaged 09.22" at bounding box center [345, 217] width 58 height 7
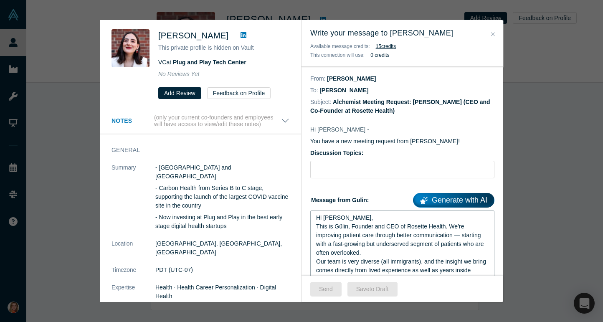
click at [339, 219] on span "Hi [PERSON_NAME]," at bounding box center [344, 217] width 57 height 7
drag, startPoint x: 446, startPoint y: 225, endPoint x: 352, endPoint y: 227, distance: 94.4
click at [352, 227] on span "This is Gülin, Founder and CEO of Rosette Health. We’re improving patient care …" at bounding box center [400, 239] width 169 height 33
click at [367, 256] on div "This is Gülin, Founder and CEO of Rosette Health. We’re improving patient care …" at bounding box center [402, 239] width 173 height 35
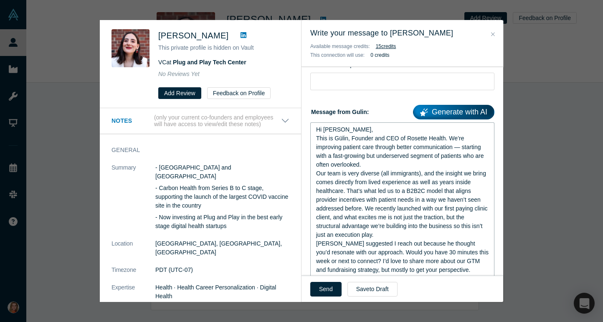
scroll to position [87, 0]
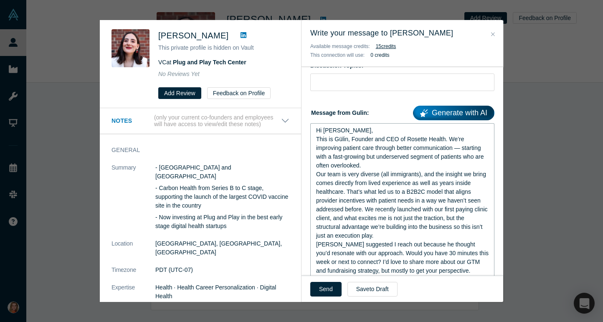
click at [365, 208] on span "Our team is very diverse (all immigrants), and the insight we bring comes direc…" at bounding box center [402, 205] width 173 height 68
click at [377, 237] on div "Our team is very diverse (all immigrants), and the insight we bring comes direc…" at bounding box center [402, 205] width 173 height 70
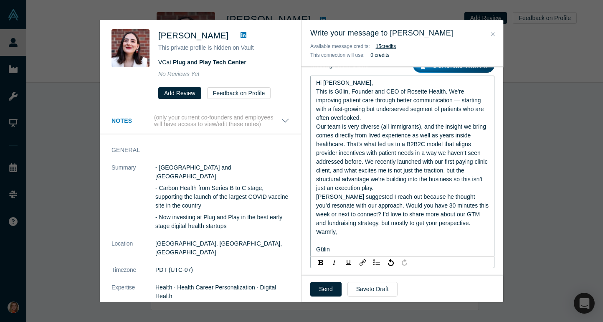
scroll to position [137, 0]
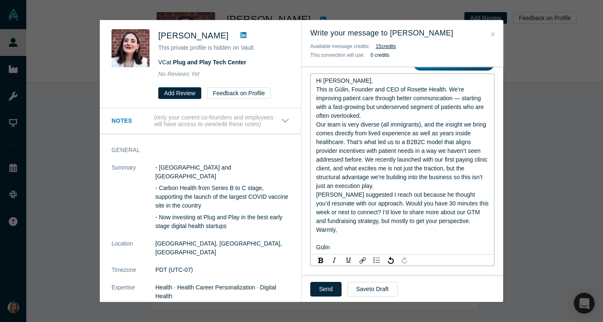
click at [433, 223] on span "[PERSON_NAME] suggested I reach out because he thought you’d resonate with our …" at bounding box center [403, 207] width 174 height 33
click at [368, 234] on div "Warmly," at bounding box center [402, 229] width 173 height 9
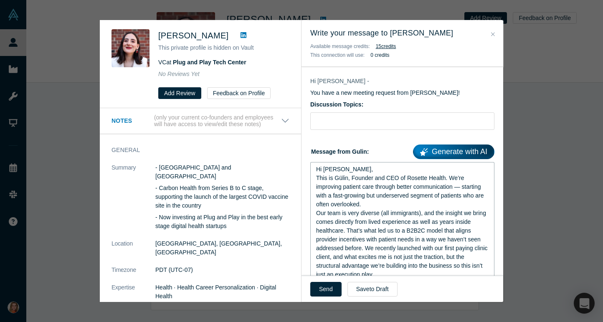
scroll to position [47, 0]
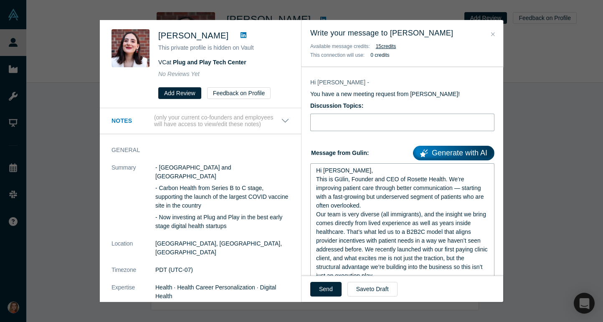
click at [352, 121] on input "Discussion Topics:" at bounding box center [402, 123] width 184 height 18
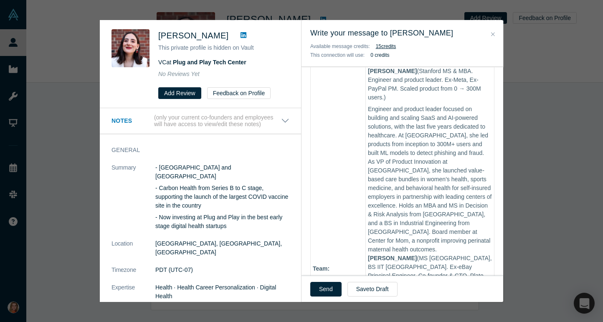
scroll to position [712, 0]
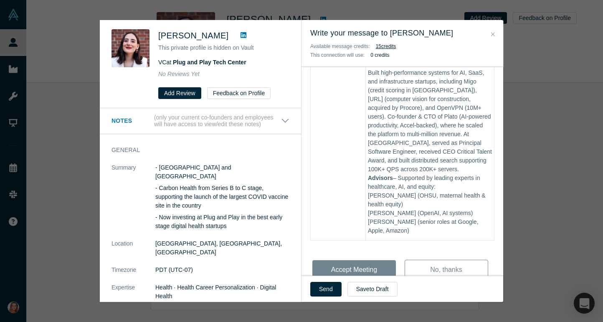
drag, startPoint x: 320, startPoint y: 170, endPoint x: 383, endPoint y: 200, distance: 70.2
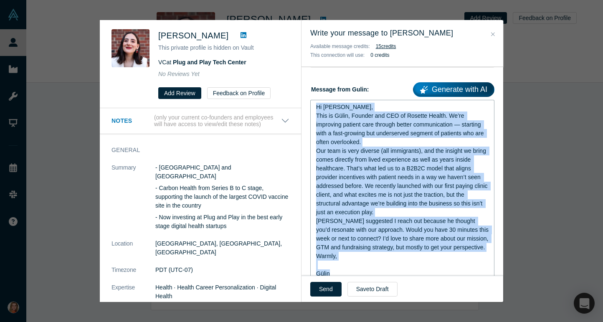
scroll to position [140, 0]
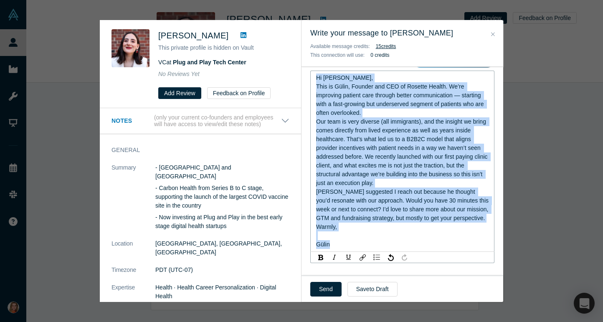
click at [360, 214] on div "[PERSON_NAME] suggested I reach out because he thought you’d resonate with our …" at bounding box center [402, 204] width 173 height 35
drag, startPoint x: 337, startPoint y: 253, endPoint x: 309, endPoint y: 79, distance: 176.5
copy div "Hi [PERSON_NAME], This is Gülin, Founder and CEO of Rosette Health. We’re impro…"
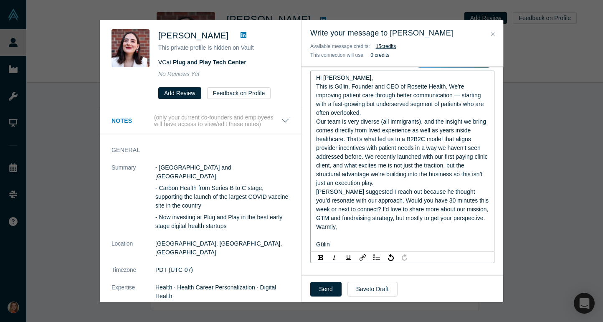
scroll to position [0, 0]
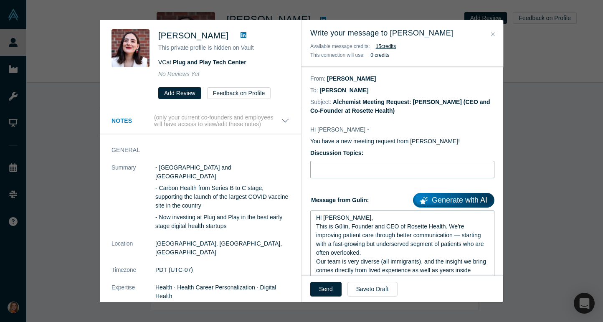
click at [344, 173] on input "Discussion Topics:" at bounding box center [402, 170] width 184 height 18
click at [394, 172] on input "Rosette - Looking for your" at bounding box center [402, 170] width 184 height 18
click at [342, 170] on input "Rosette - Looking for your advice" at bounding box center [402, 170] width 184 height 18
click at [339, 169] on input "Rosette - Improving patient care through better communication- Looking for your…" at bounding box center [402, 170] width 184 height 18
type input "Rosette Improving patient care through better communication- Looking for your a…"
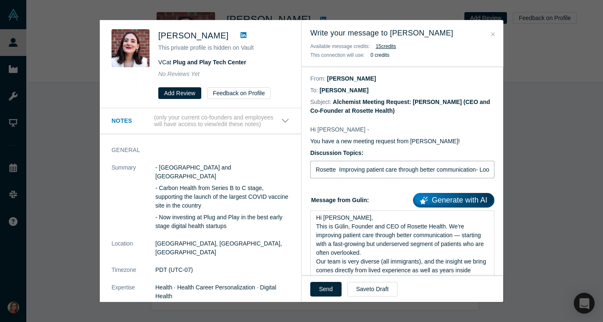
click at [341, 172] on input "Rosette Improving patient care through better communication- Looking for your a…" at bounding box center [402, 170] width 184 height 18
paste input "Rosette Health – Better communication, better care | Hoping for your advice"
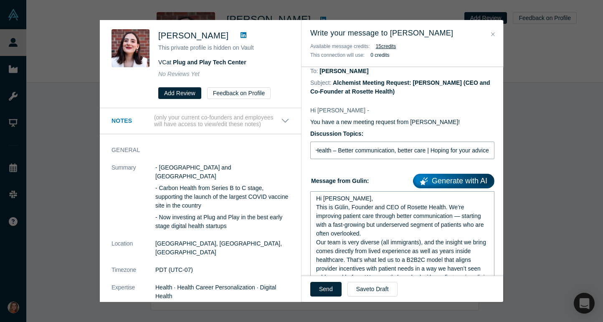
scroll to position [24, 0]
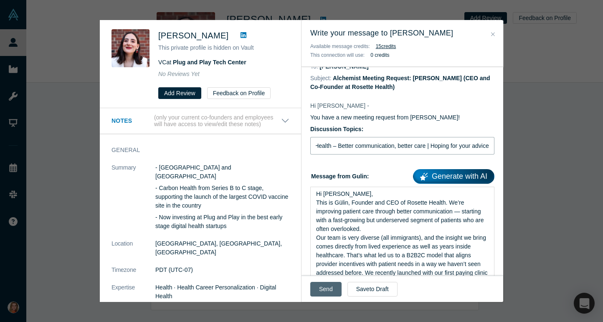
type input "Rosette Health – Better communication, better care | Hoping for your advice"
click at [325, 289] on button "Send" at bounding box center [325, 289] width 31 height 15
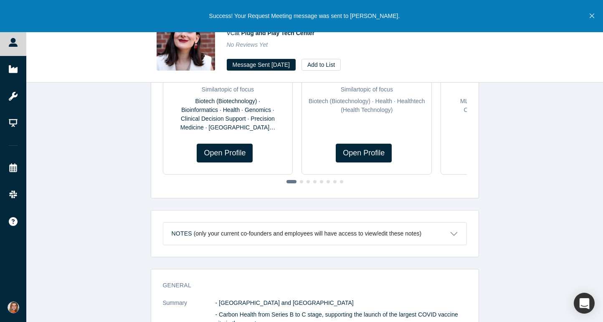
scroll to position [178, 0]
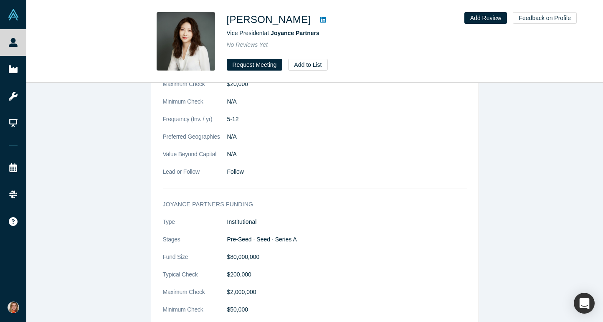
scroll to position [969, 0]
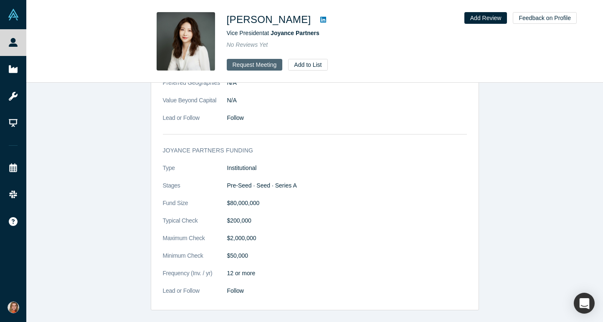
click at [260, 64] on button "Request Meeting" at bounding box center [255, 65] width 56 height 12
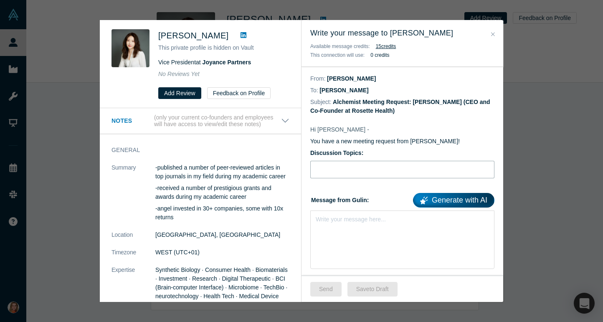
click at [342, 173] on input "Discussion Topics:" at bounding box center [402, 170] width 184 height 18
paste input "Rosette Health – Better communication, better care | Hoping for your advice"
type input "Rosette Health – Better communication, better care | Hoping for your advice"
click at [365, 222] on div "rdw-editor" at bounding box center [402, 217] width 173 height 9
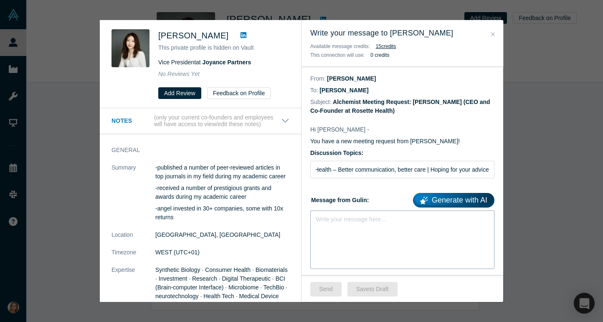
scroll to position [0, 0]
click at [240, 35] on icon at bounding box center [243, 35] width 6 height 6
click at [356, 226] on div "Write your message here..." at bounding box center [402, 239] width 184 height 58
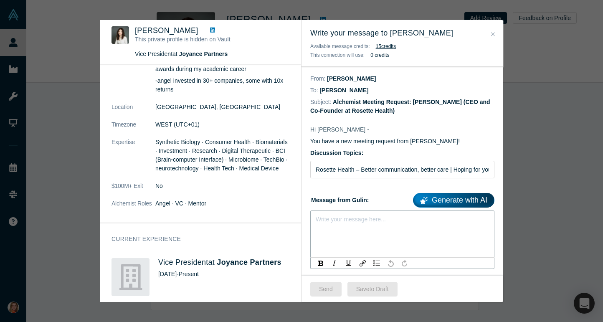
scroll to position [133, 0]
